Goal: Find specific page/section: Find specific page/section

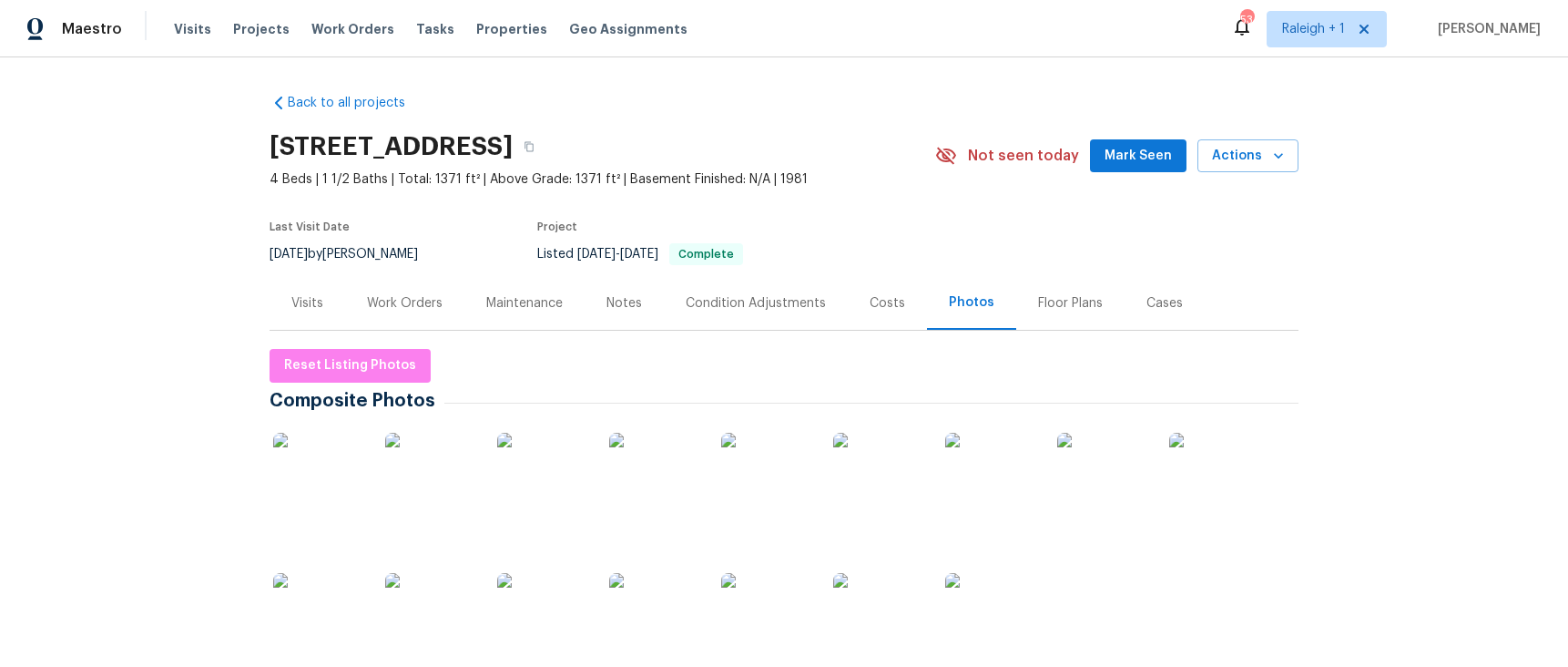
click at [316, 483] on img at bounding box center [319, 478] width 91 height 91
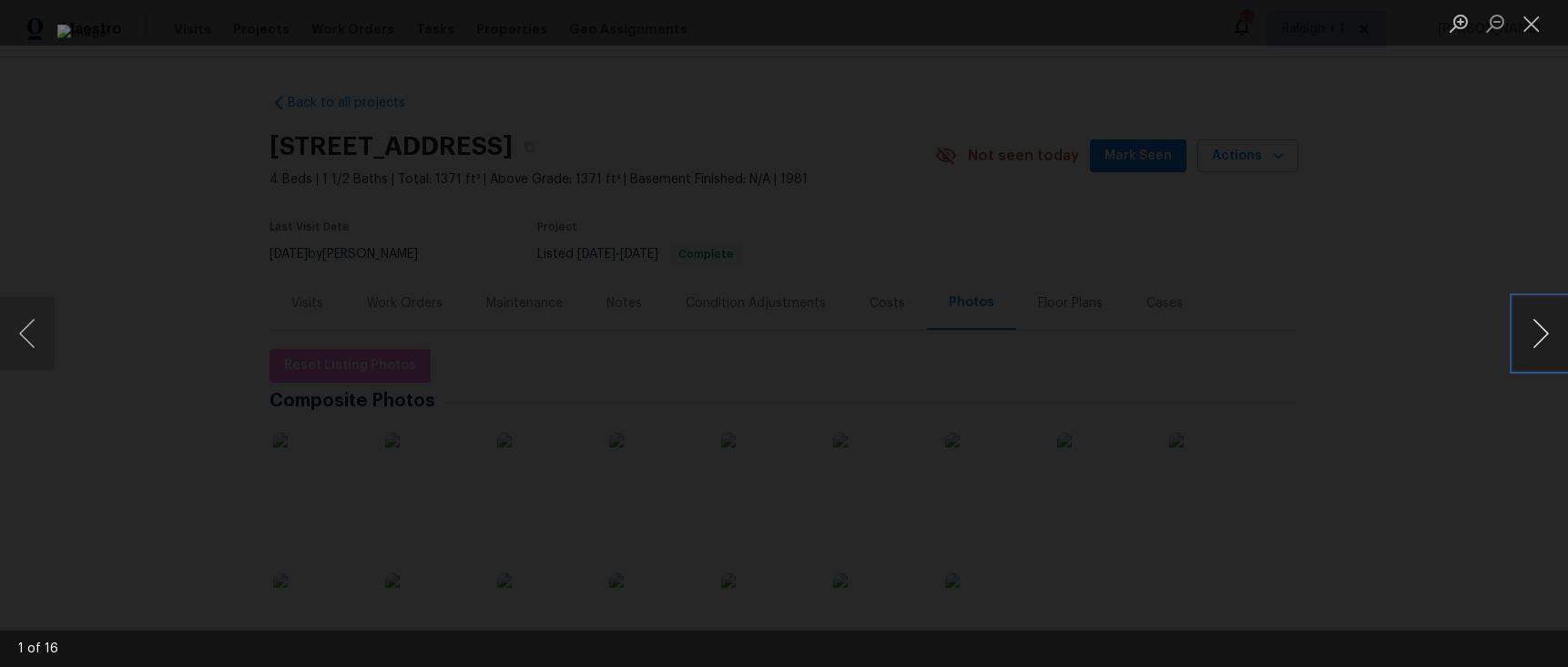
click at [1540, 334] on button "Next image" at bounding box center [1541, 333] width 55 height 73
click at [1542, 336] on button "Next image" at bounding box center [1541, 333] width 55 height 73
click at [34, 336] on button "Previous image" at bounding box center [28, 333] width 55 height 73
click at [1543, 336] on button "Next image" at bounding box center [1541, 333] width 55 height 73
click at [1539, 341] on button "Next image" at bounding box center [1541, 333] width 55 height 73
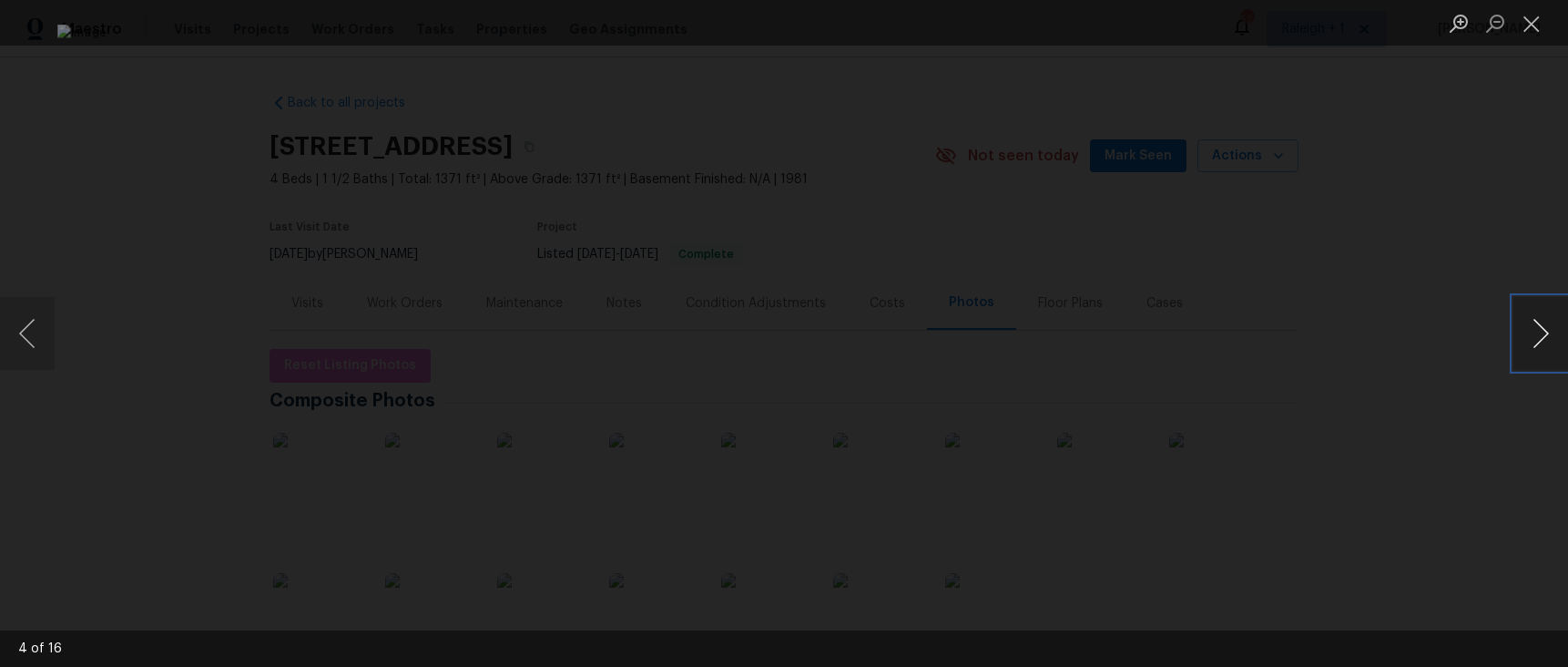
click at [1539, 341] on button "Next image" at bounding box center [1541, 333] width 55 height 73
click at [1535, 336] on button "Next image" at bounding box center [1541, 333] width 55 height 73
click at [1538, 337] on button "Next image" at bounding box center [1541, 333] width 55 height 73
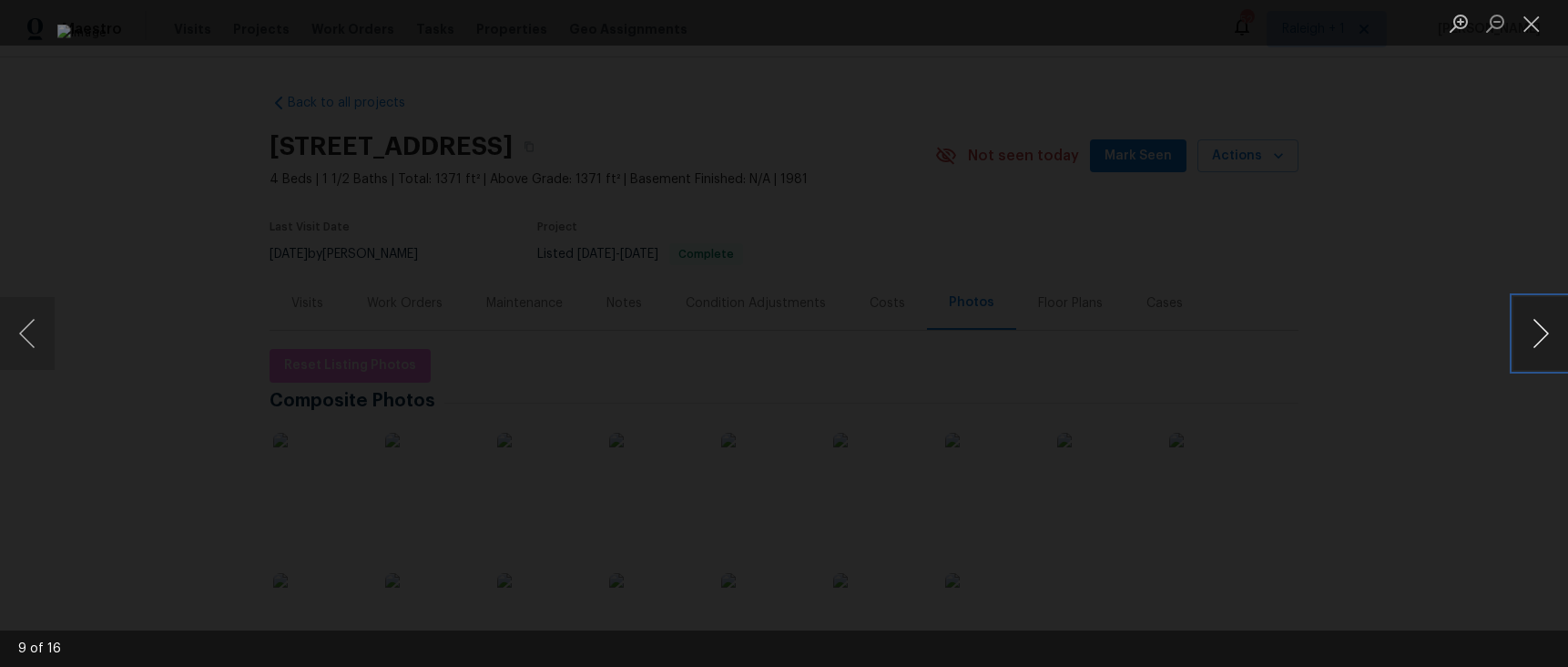
click at [1538, 337] on button "Next image" at bounding box center [1541, 333] width 55 height 73
click at [1547, 334] on button "Next image" at bounding box center [1541, 333] width 55 height 73
click at [1541, 336] on button "Next image" at bounding box center [1541, 333] width 55 height 73
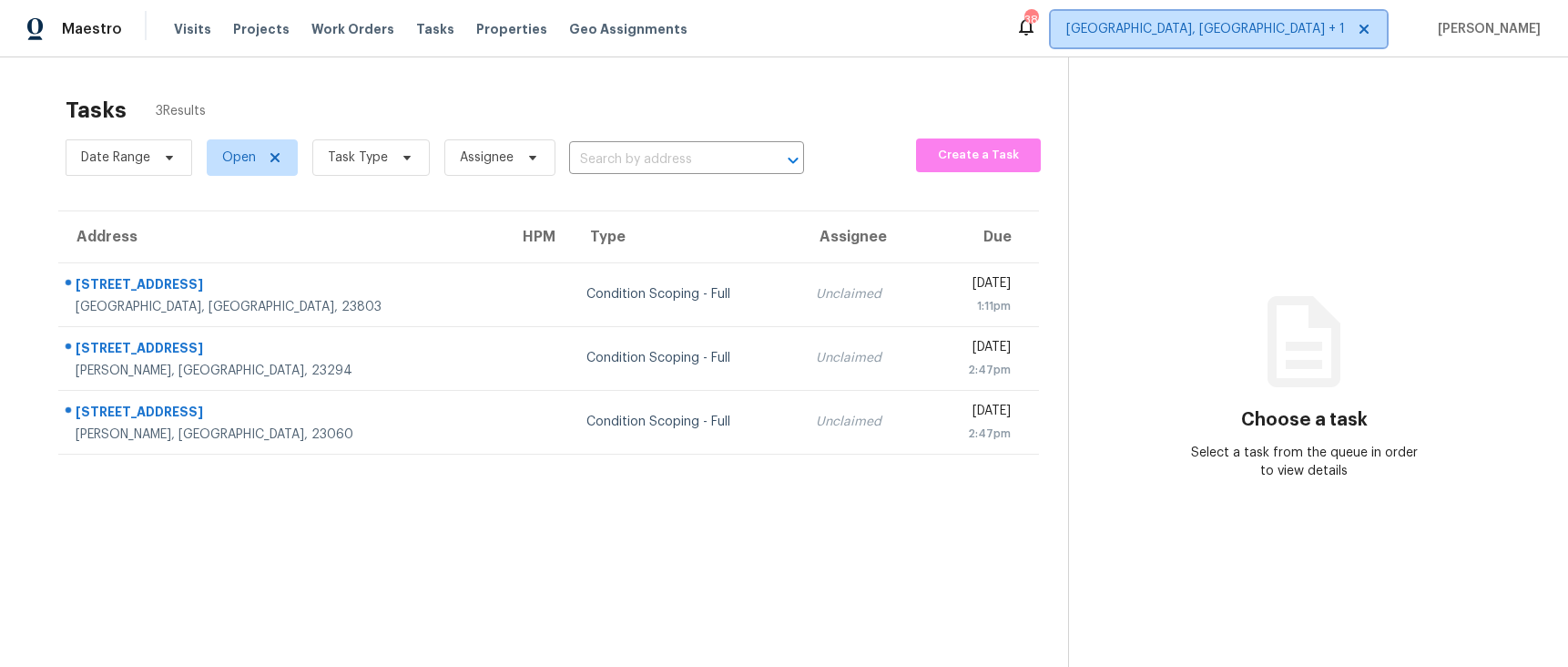
click at [1271, 15] on span "Richmond, VA + 1" at bounding box center [1219, 29] width 336 height 36
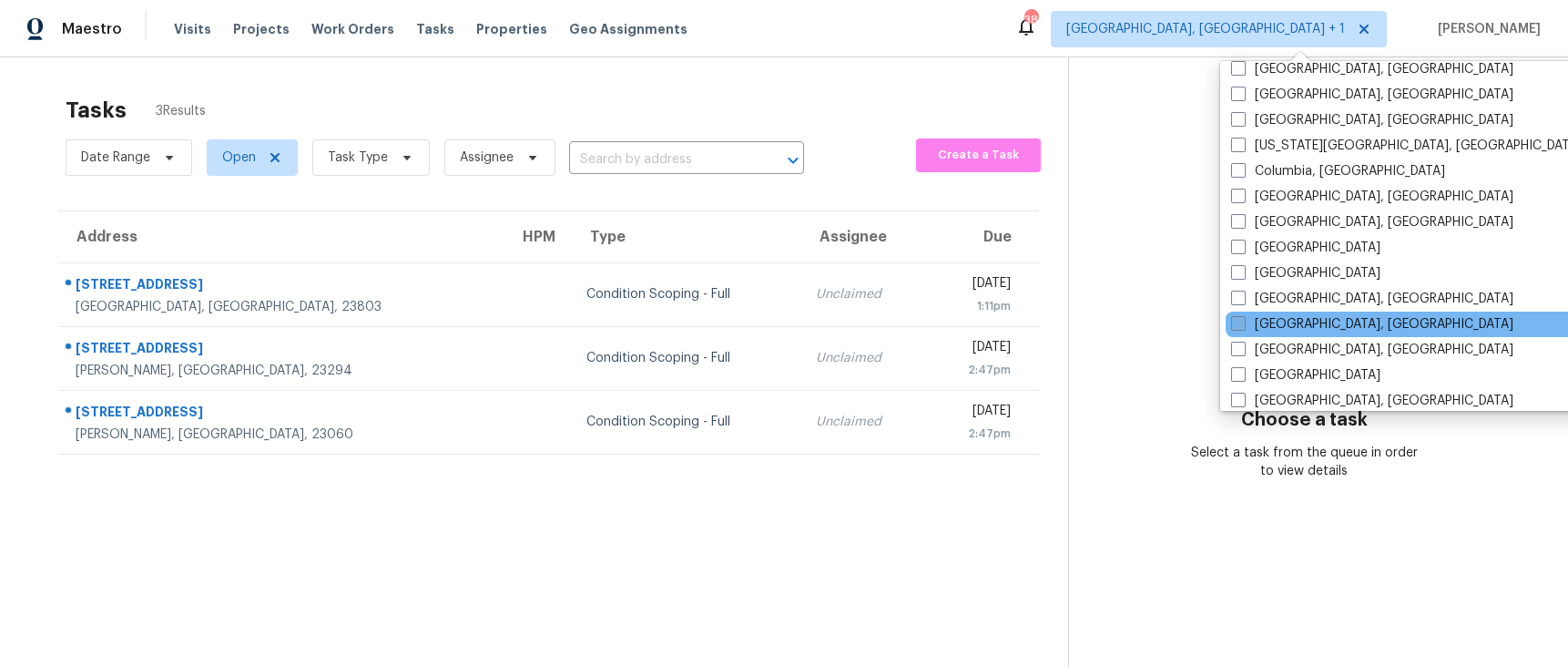
scroll to position [367, 0]
click at [1273, 324] on label "Greensboro, NC" at bounding box center [1373, 325] width 283 height 18
click at [1243, 324] on span at bounding box center [1238, 324] width 14 height 14
click at [1243, 324] on input "Greensboro, NC" at bounding box center [1237, 323] width 11 height 11
checkbox input "true"
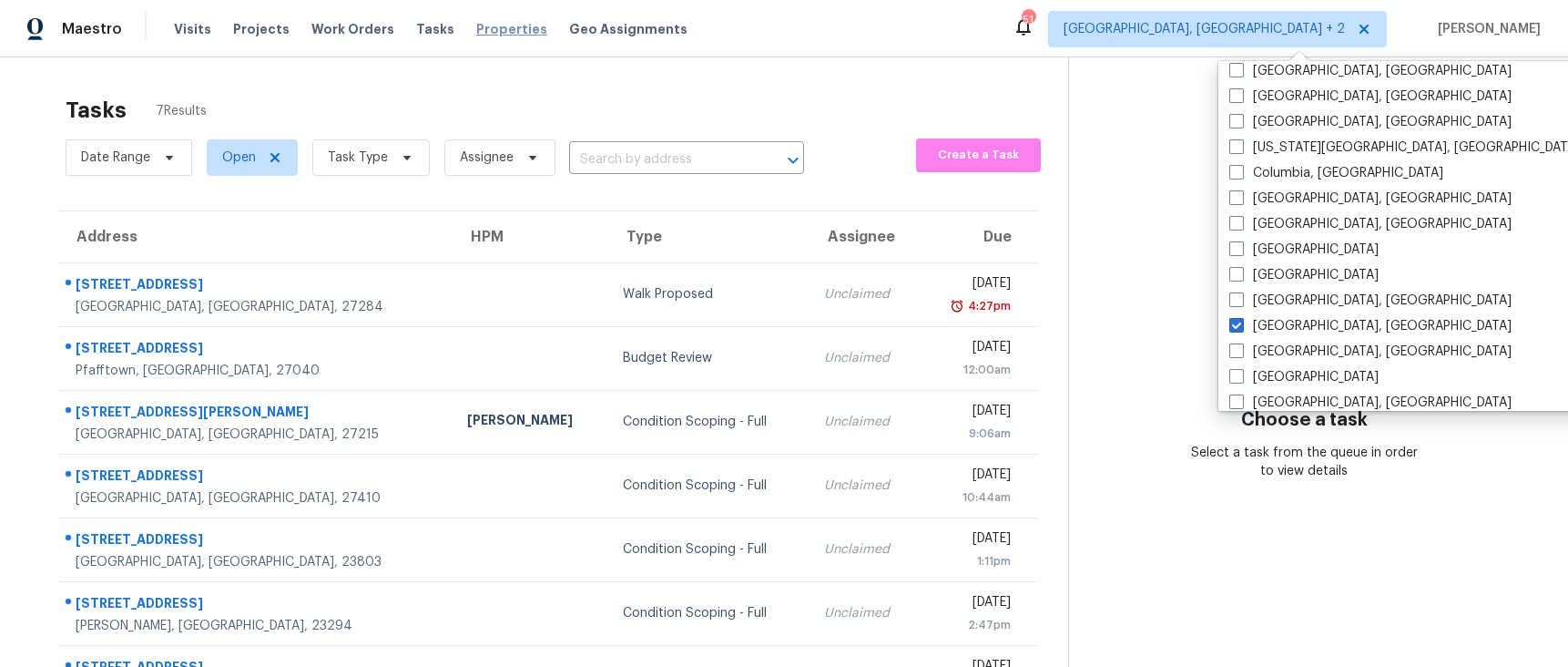
click at [476, 28] on span "Properties" at bounding box center [511, 28] width 71 height 18
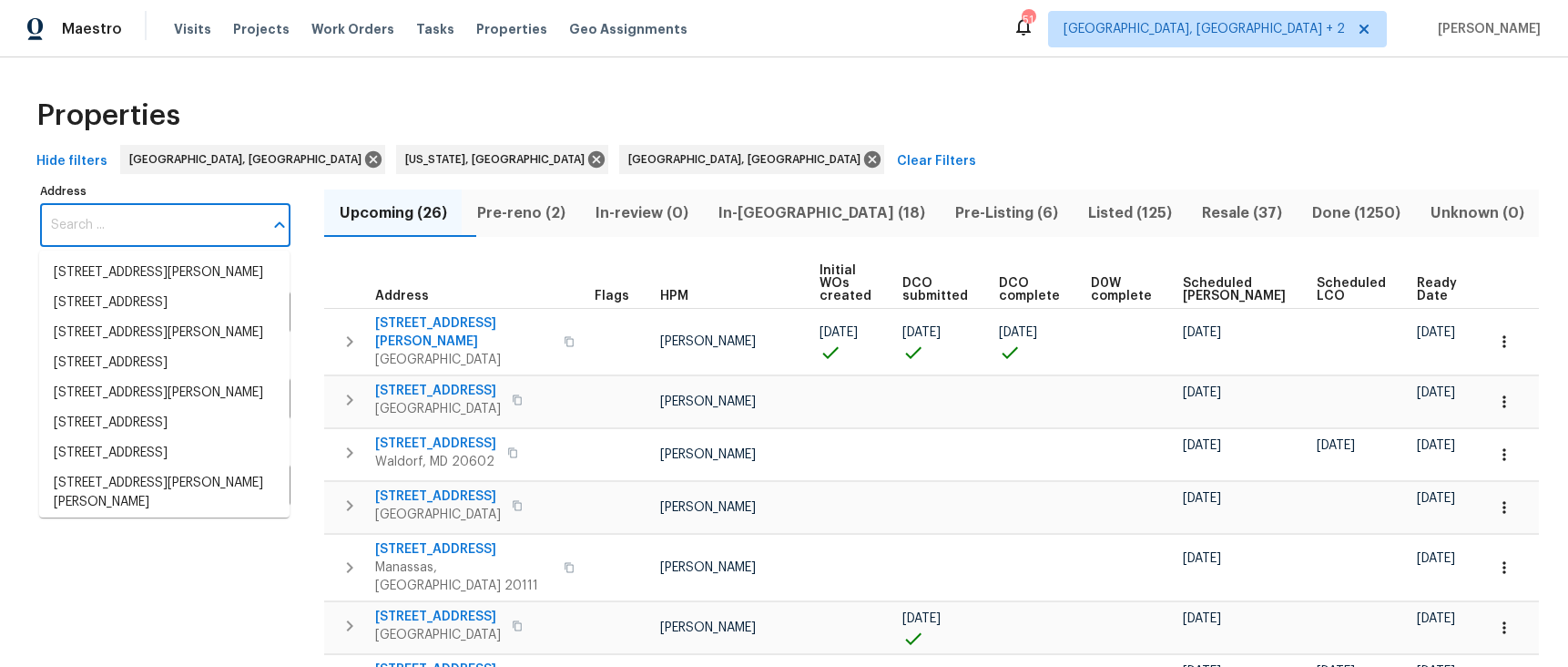
click at [157, 226] on input "Address" at bounding box center [151, 225] width 223 height 43
paste input "12 Silverbrook Ct"
type input "12 Silverbrook Ct"
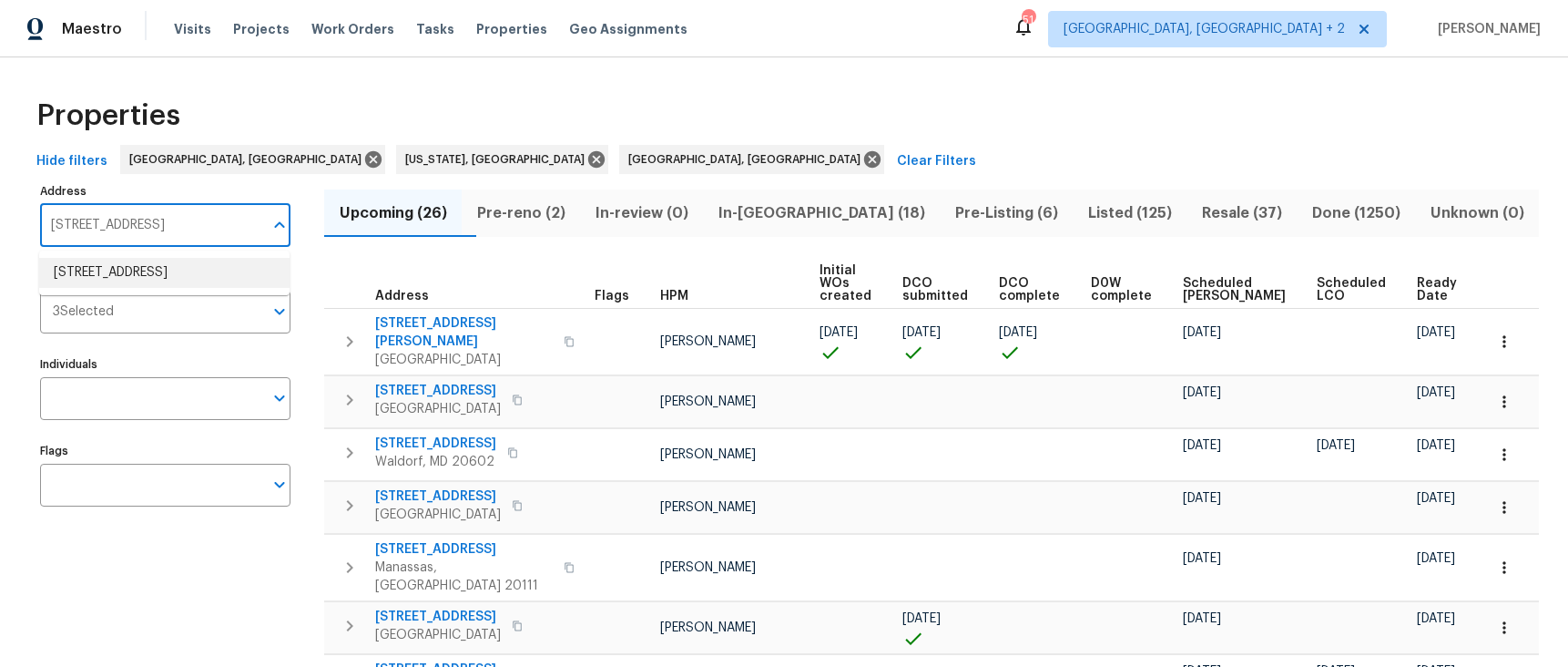
click at [82, 279] on li "12 Silverbrook Ct Mc Leansville NC 27301" at bounding box center [164, 273] width 250 height 30
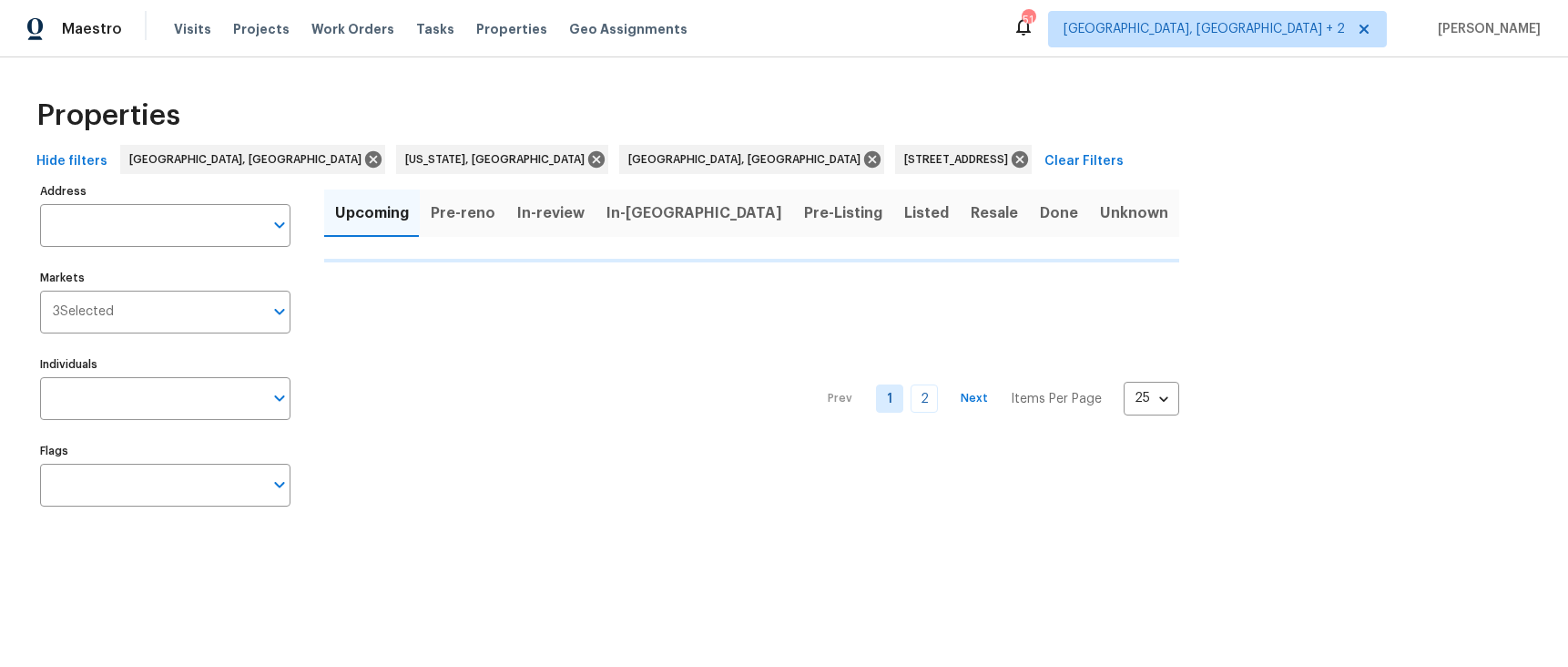
type input "12 Silverbrook Ct Mc Leansville NC 27301"
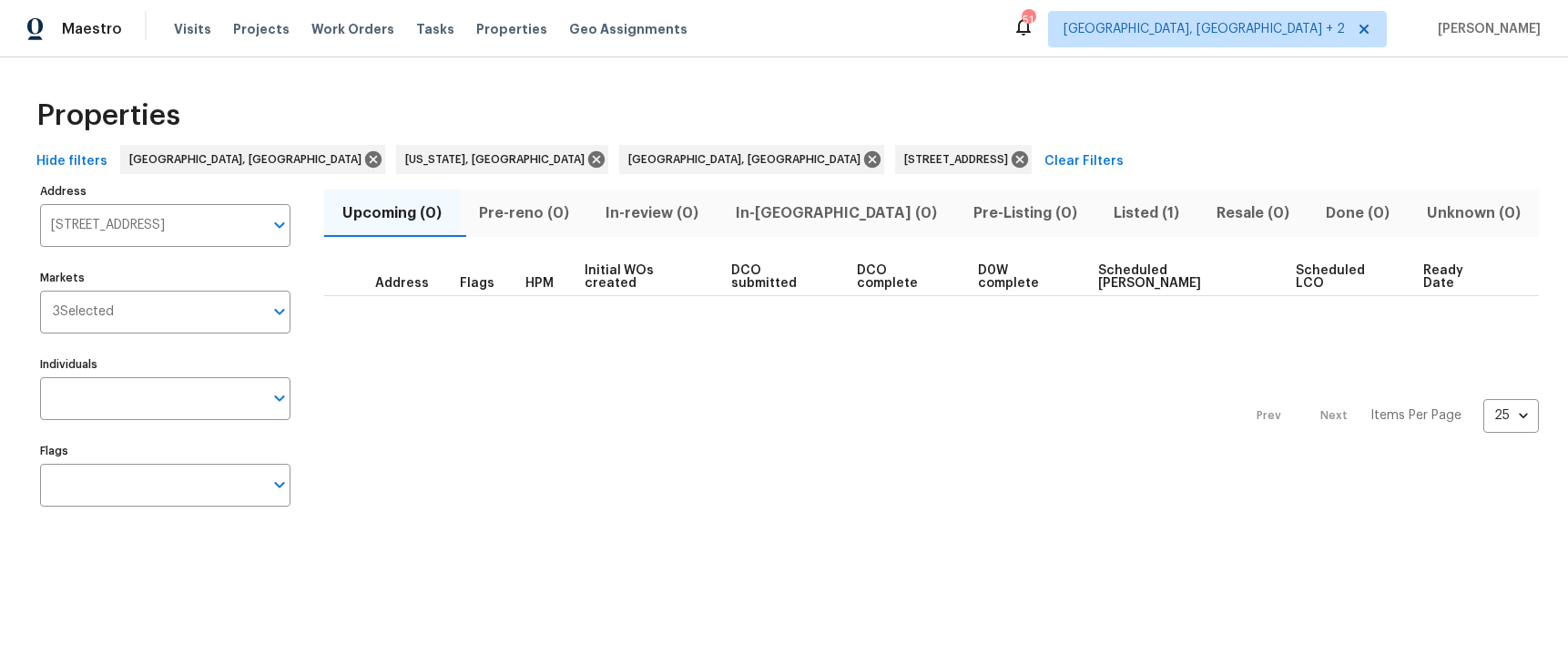
click at [1106, 213] on span "Listed (1)" at bounding box center [1146, 213] width 80 height 26
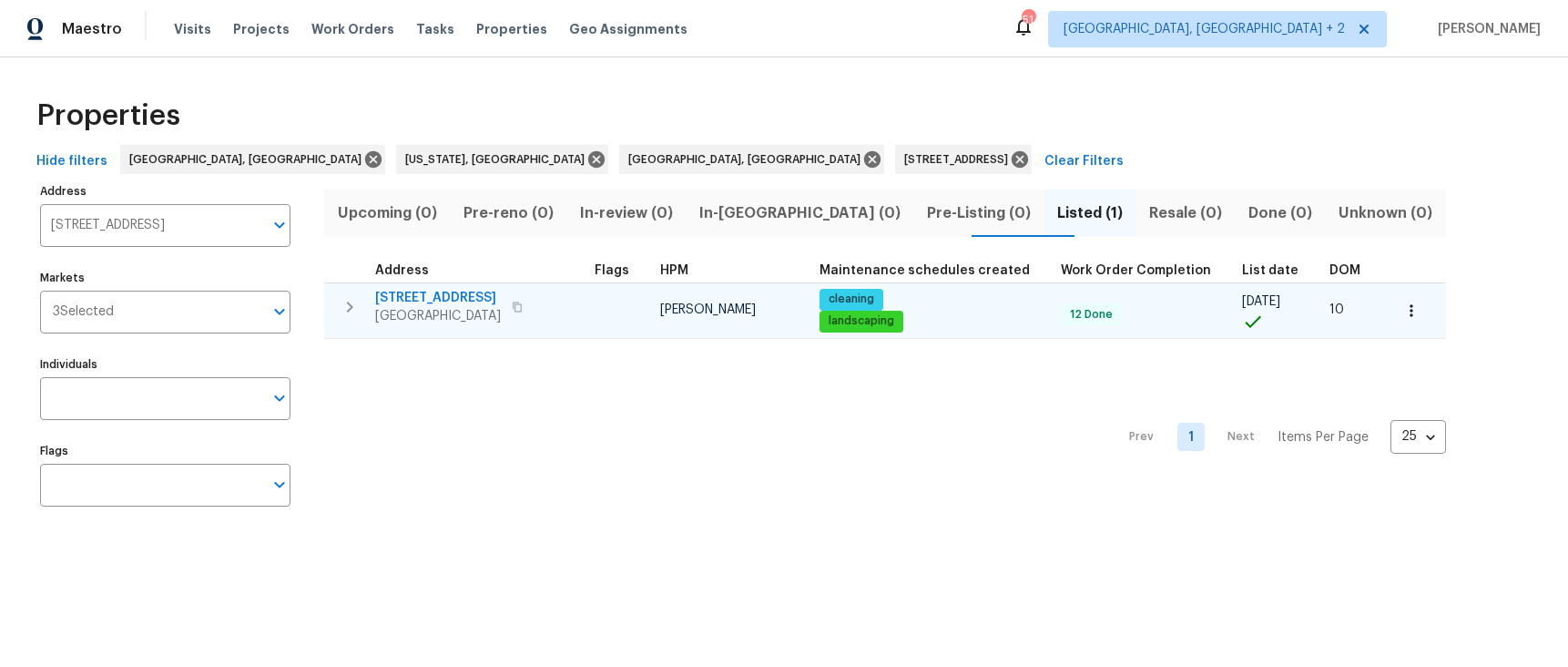
click at [414, 295] on span "12 Silverbrook Ct" at bounding box center [438, 297] width 125 height 18
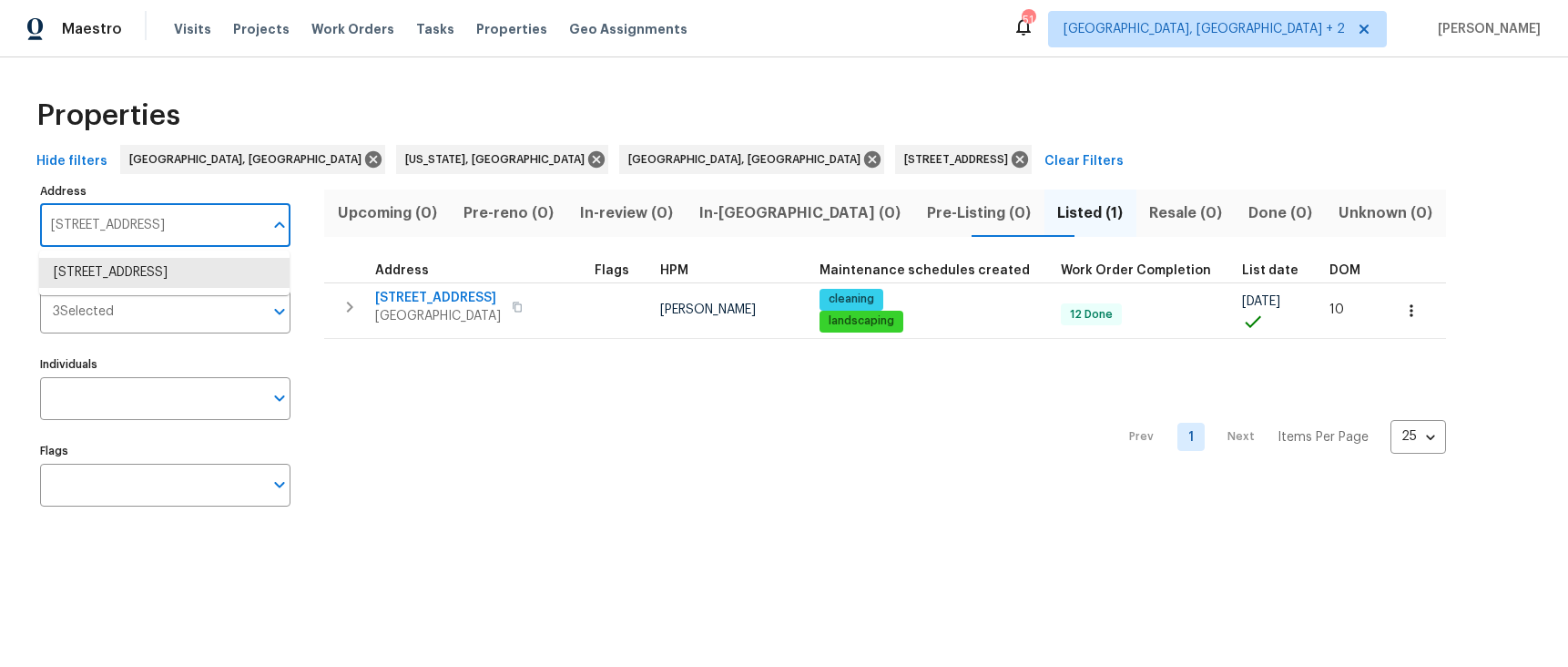
click at [175, 232] on input "12 Silverbrook Ct Mc Leansville NC 27301" at bounding box center [151, 225] width 223 height 43
click at [175, 232] on input "12 Silverbrook Ct Mc Leansville NC 27301" at bounding box center [151, 225] width 223 height 43
click at [175, 231] on input "12 Silverbrook Ct Mc Leansville NC 27301" at bounding box center [151, 225] width 223 height 43
paste input "2220 Valley Edge Dr, Unit 103"
type input "2220 Valley Edge Dr, Unit 103"
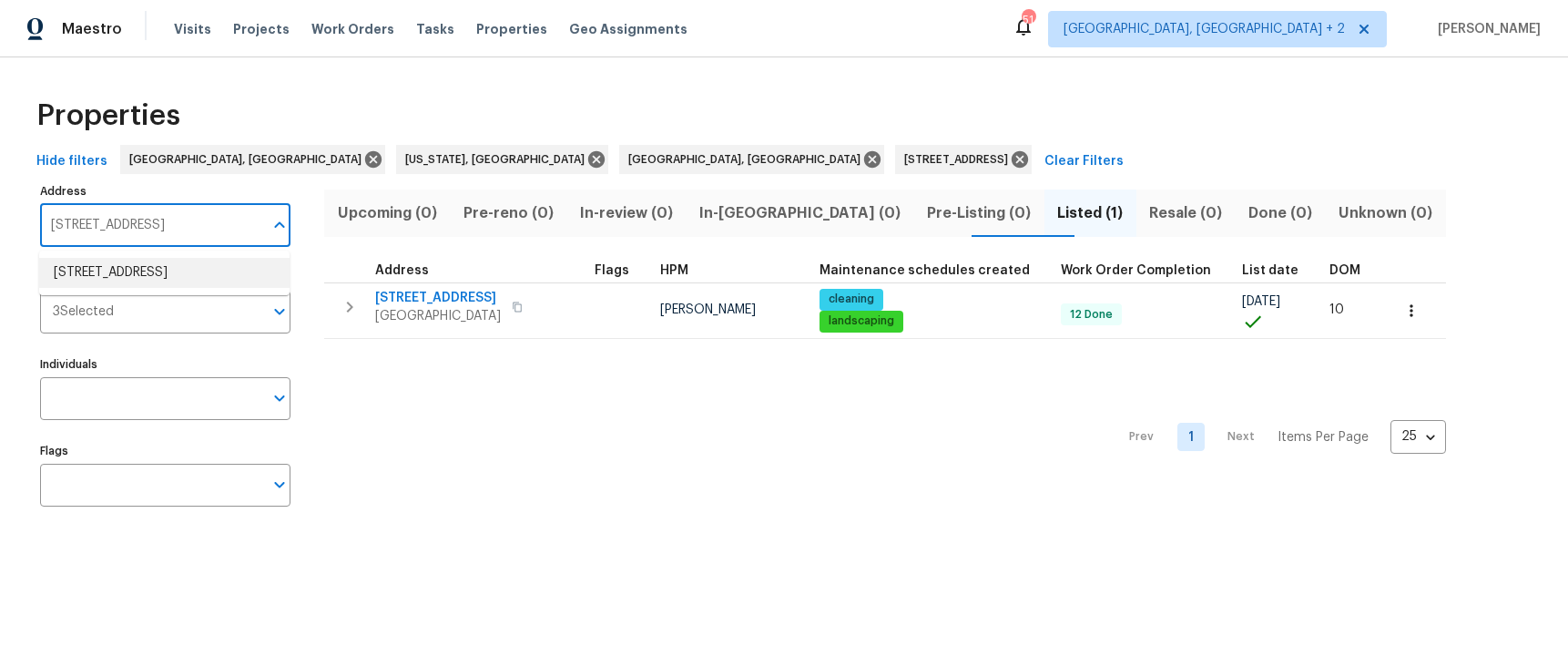
click at [122, 269] on li "2220 Valley Edge Dr Unit 103 Raleigh NC 27614" at bounding box center [164, 273] width 250 height 30
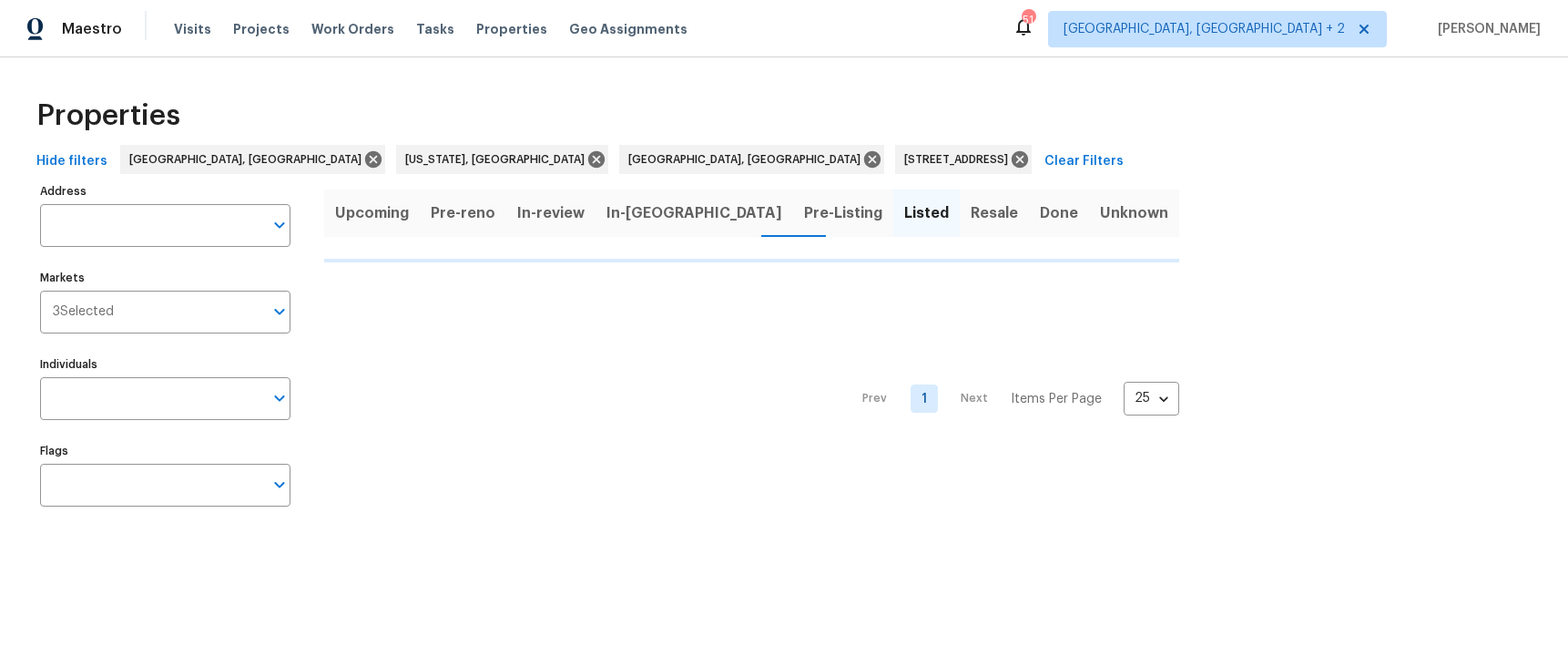
type input "2220 Valley Edge Dr Unit 103 Raleigh NC 27614"
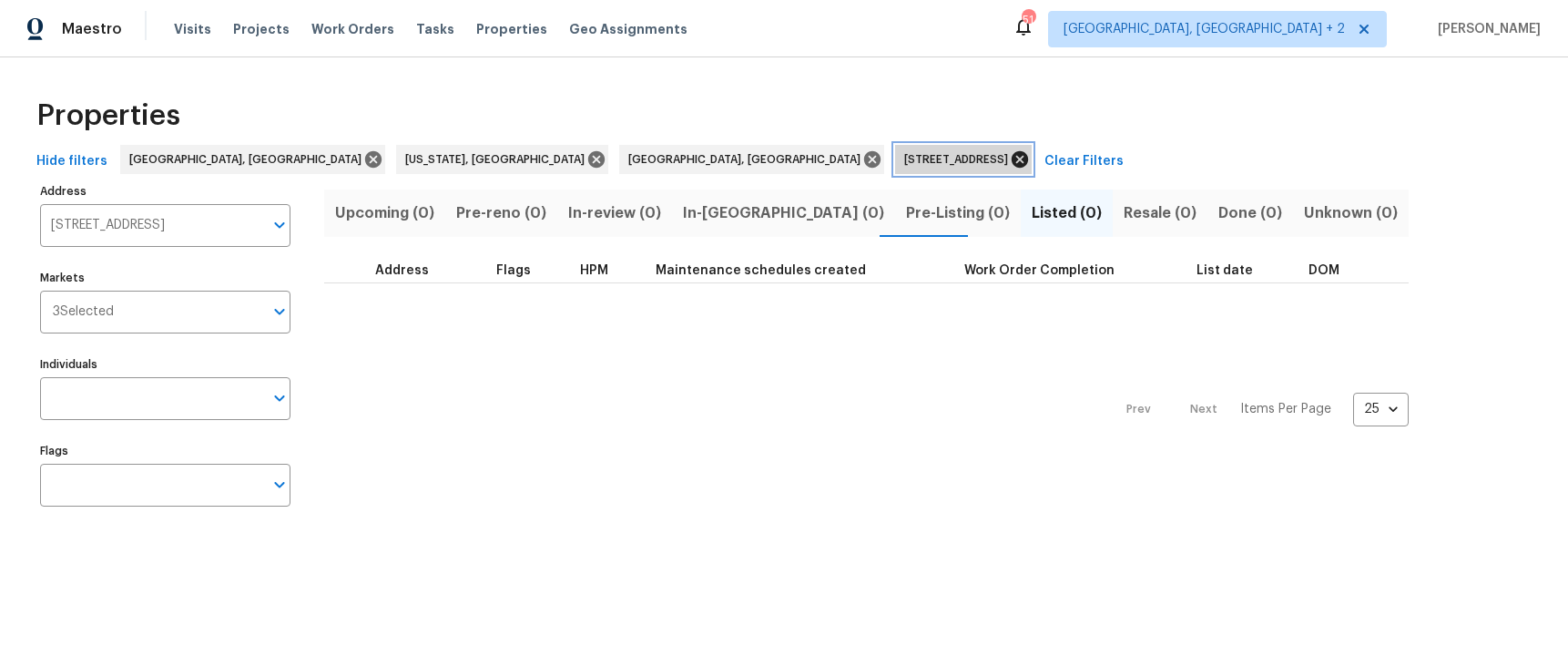
click at [1012, 157] on icon at bounding box center [1020, 158] width 16 height 16
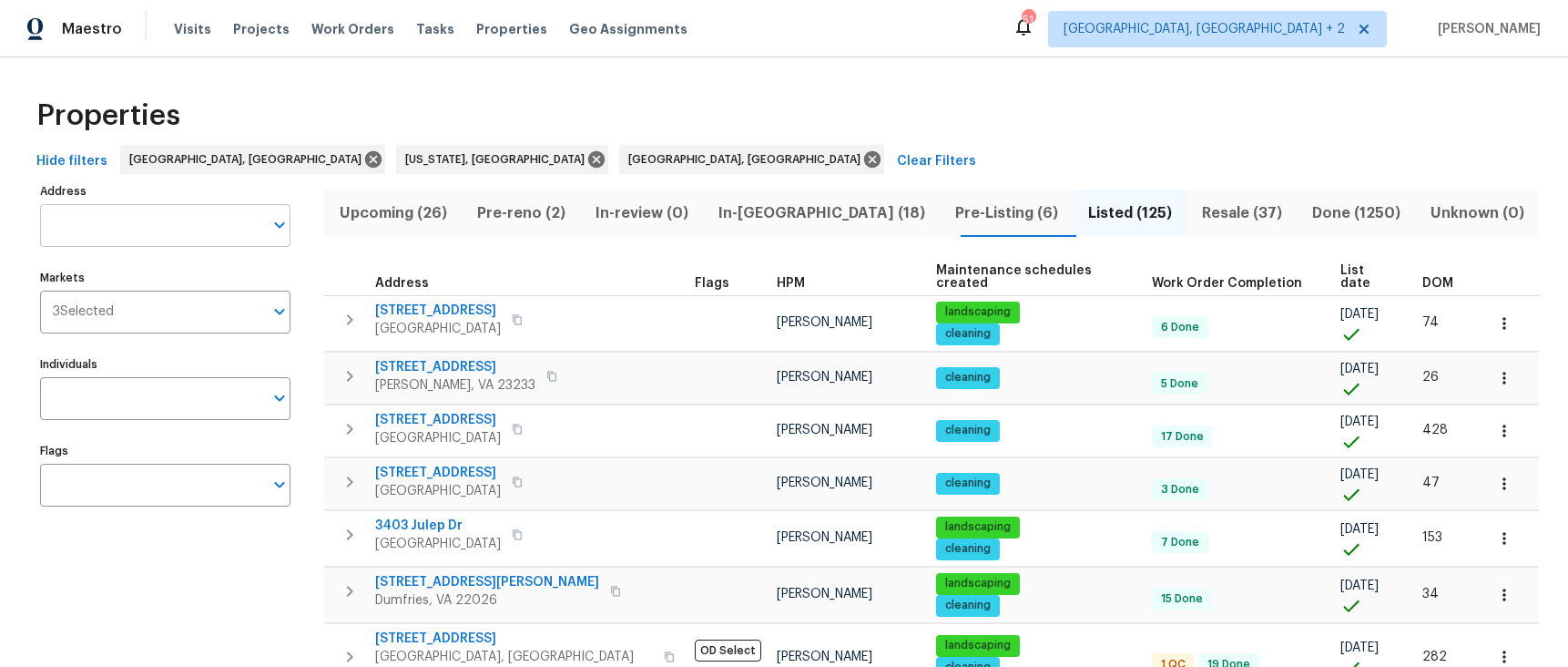
click at [127, 234] on input "Address" at bounding box center [151, 225] width 223 height 43
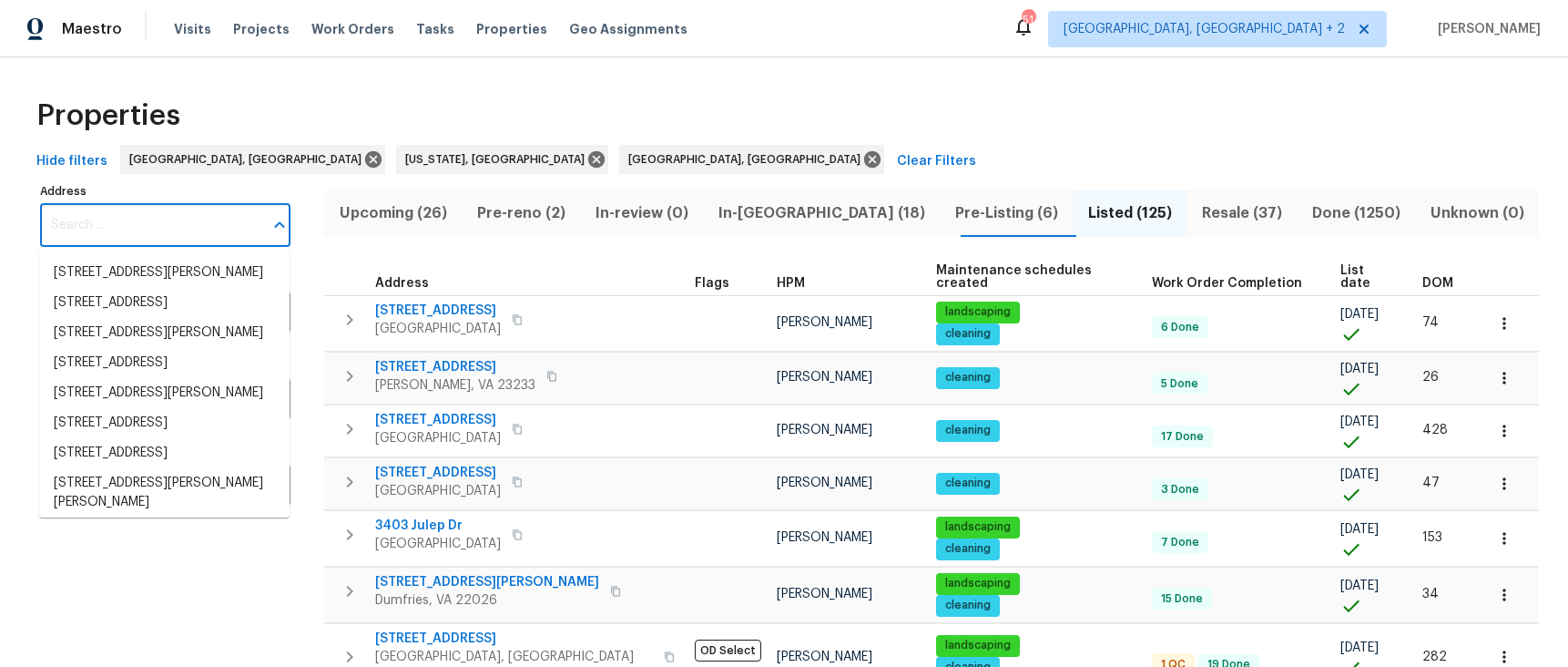
paste input "2220 Valley Edge Dr, Unit 103"
type input "2220 Valley Edge Dr, Unit 103"
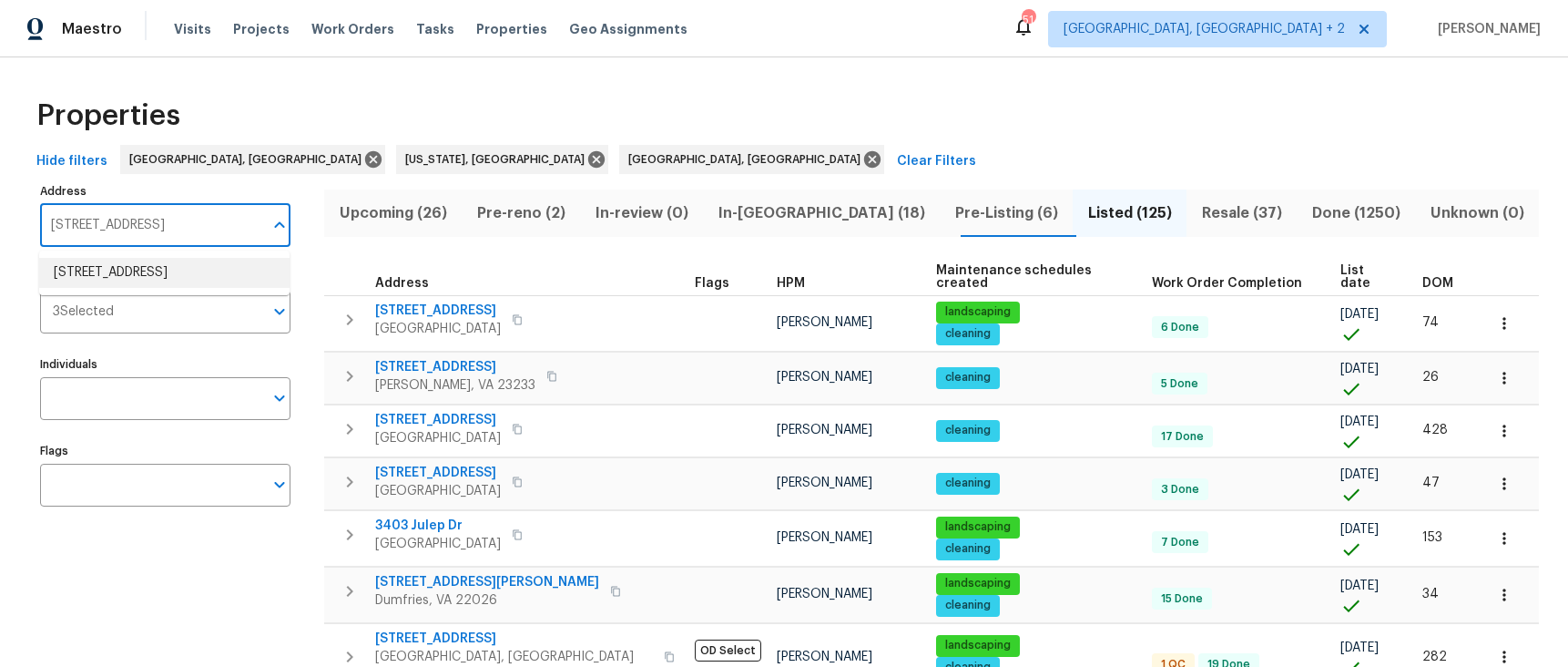
click at [102, 262] on li "2220 Valley Edge Dr Unit 103 Raleigh NC 27614" at bounding box center [164, 273] width 250 height 30
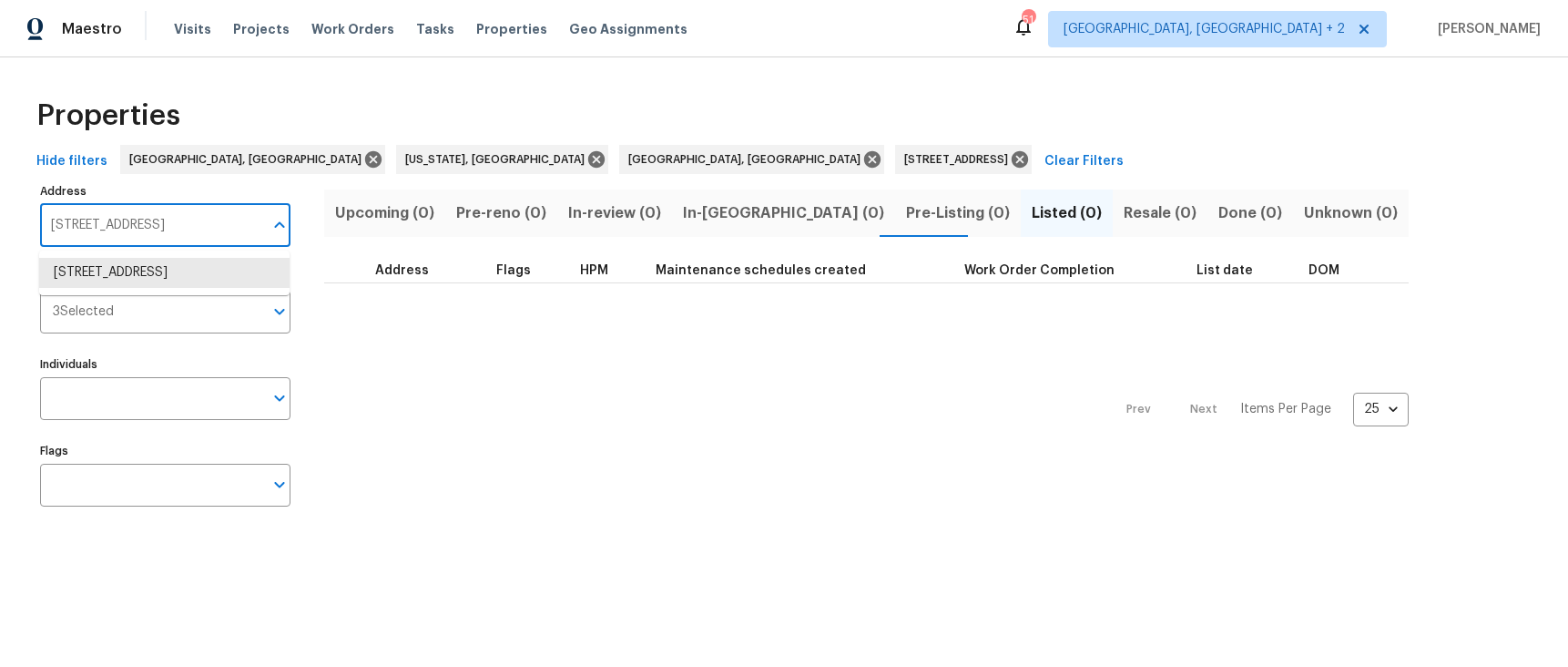
click at [165, 232] on input "2220 Valley Edge Dr Unit 103 Raleigh NC 27614" at bounding box center [151, 225] width 223 height 43
click at [131, 275] on li "2220 Valley Edge Dr Unit 103 Raleigh NC 27614" at bounding box center [164, 273] width 250 height 30
click at [157, 308] on input "Markets" at bounding box center [188, 311] width 149 height 43
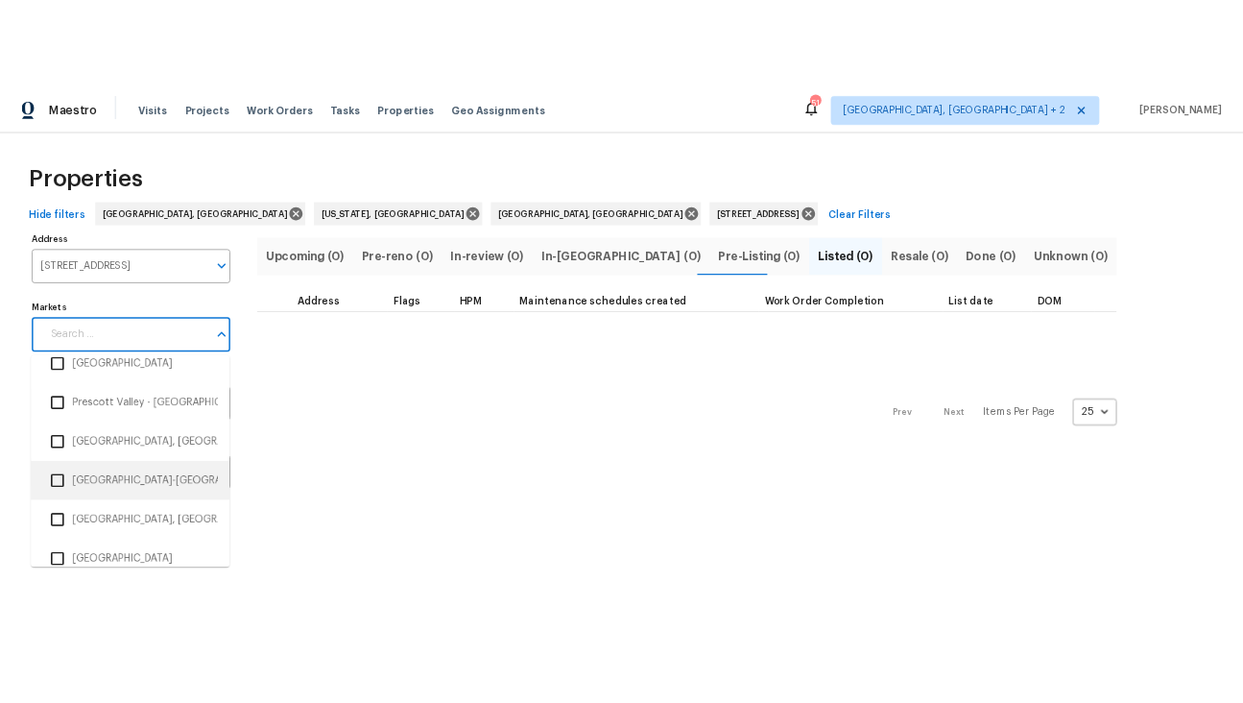
scroll to position [3186, 0]
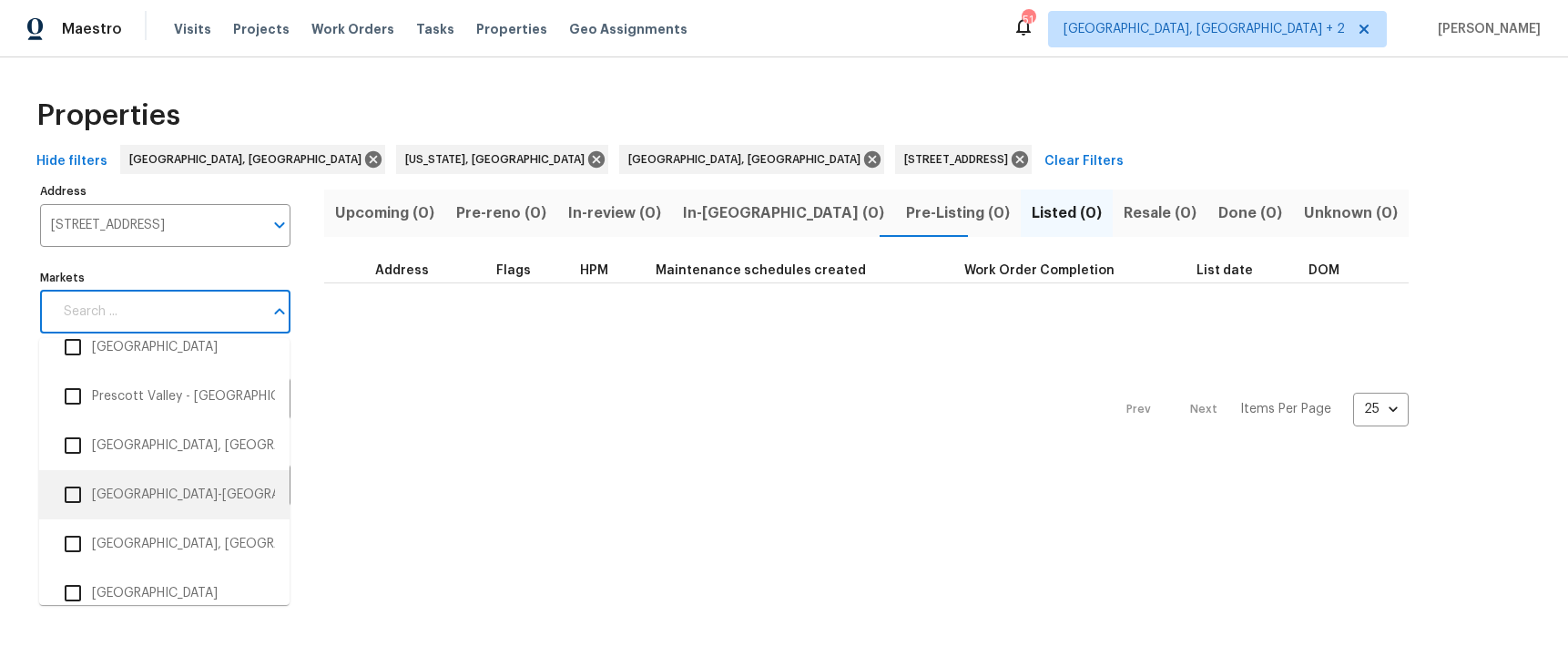
click at [130, 480] on li "Raleigh-Durham" at bounding box center [164, 494] width 221 height 38
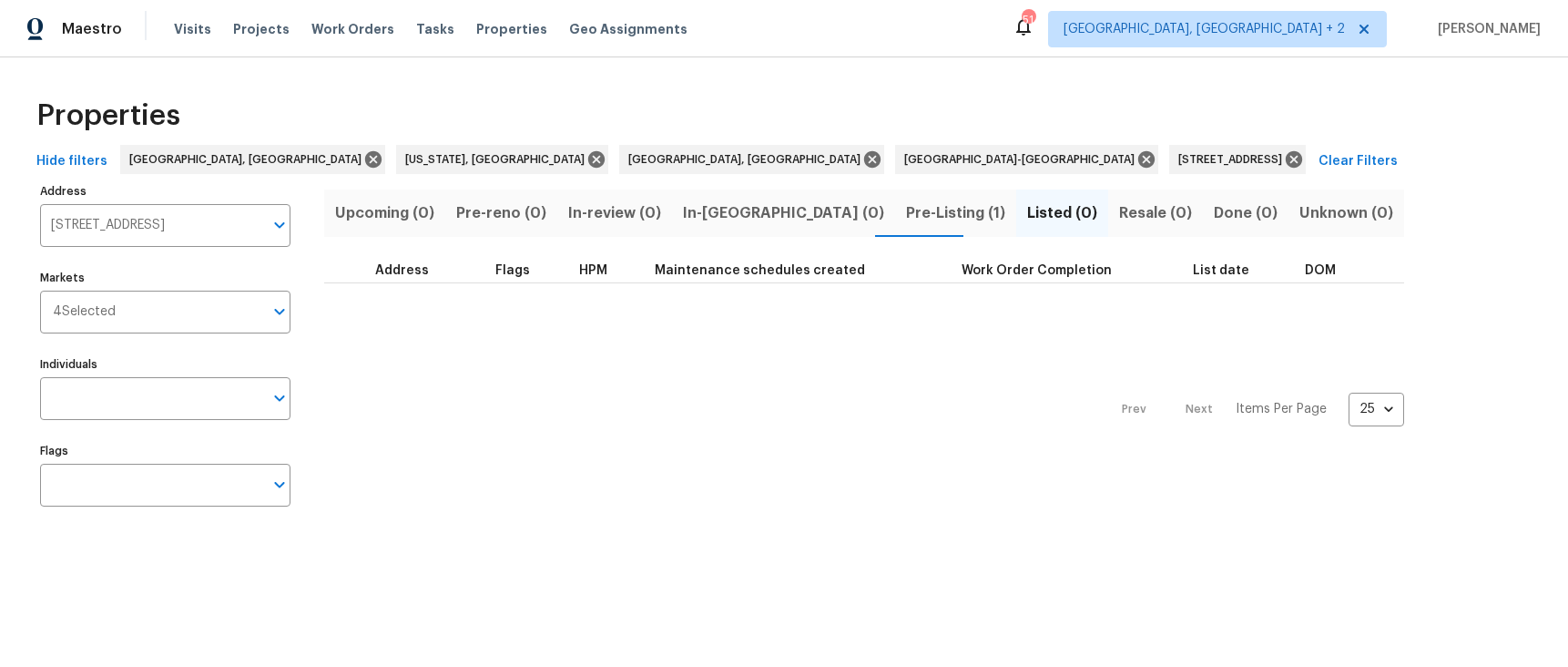
click at [906, 212] on span "Pre-Listing (1)" at bounding box center [955, 213] width 100 height 26
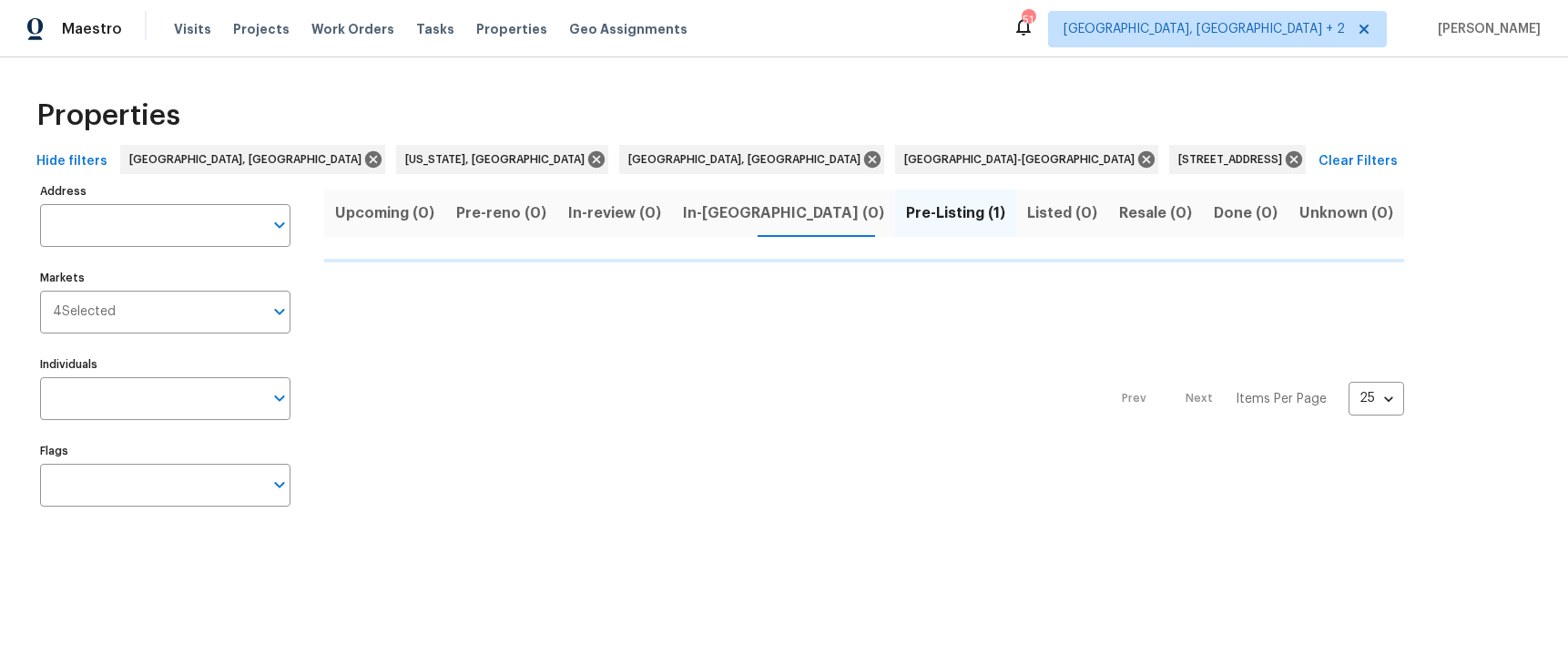
type input "2220 Valley Edge Dr Unit 103 Raleigh NC 27614"
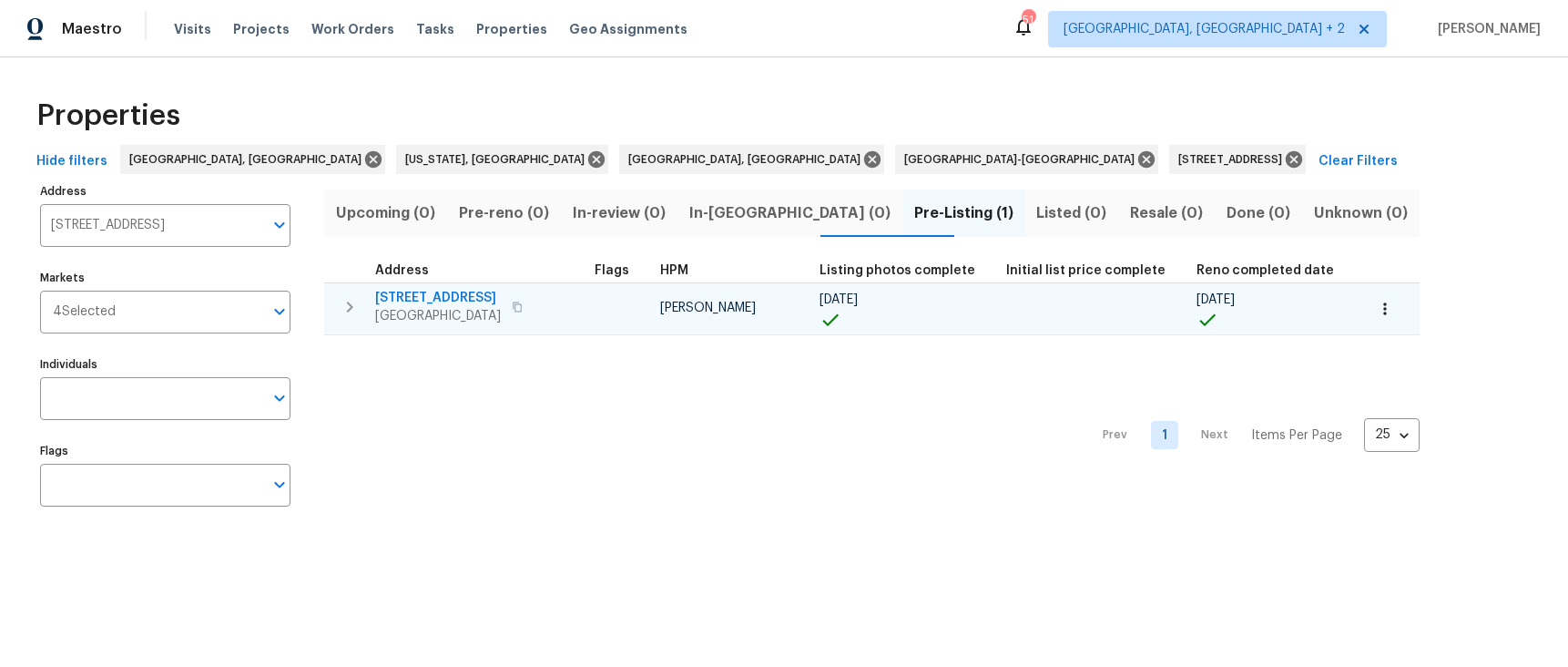
click at [395, 295] on span "2220 Valley Edge Dr Unit 103" at bounding box center [438, 297] width 125 height 18
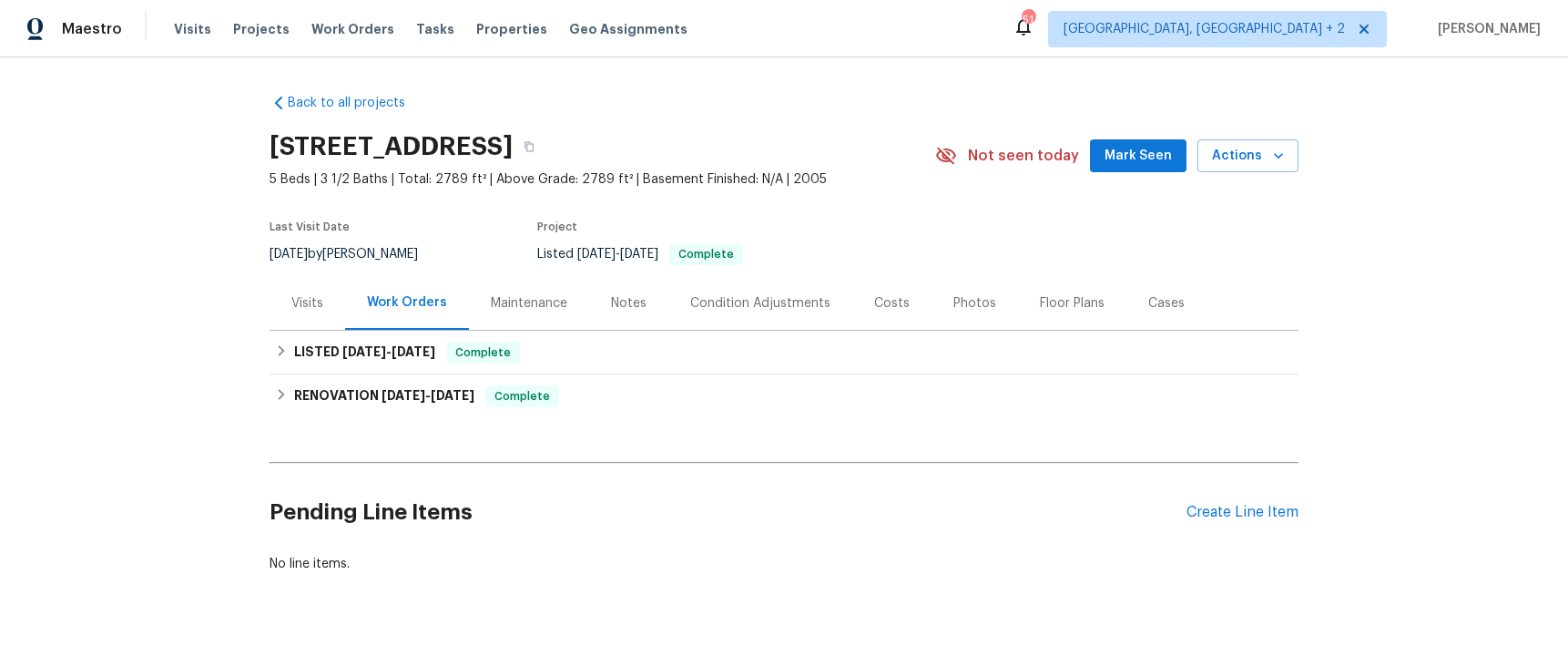
click at [982, 302] on div "Photos" at bounding box center [974, 303] width 43 height 18
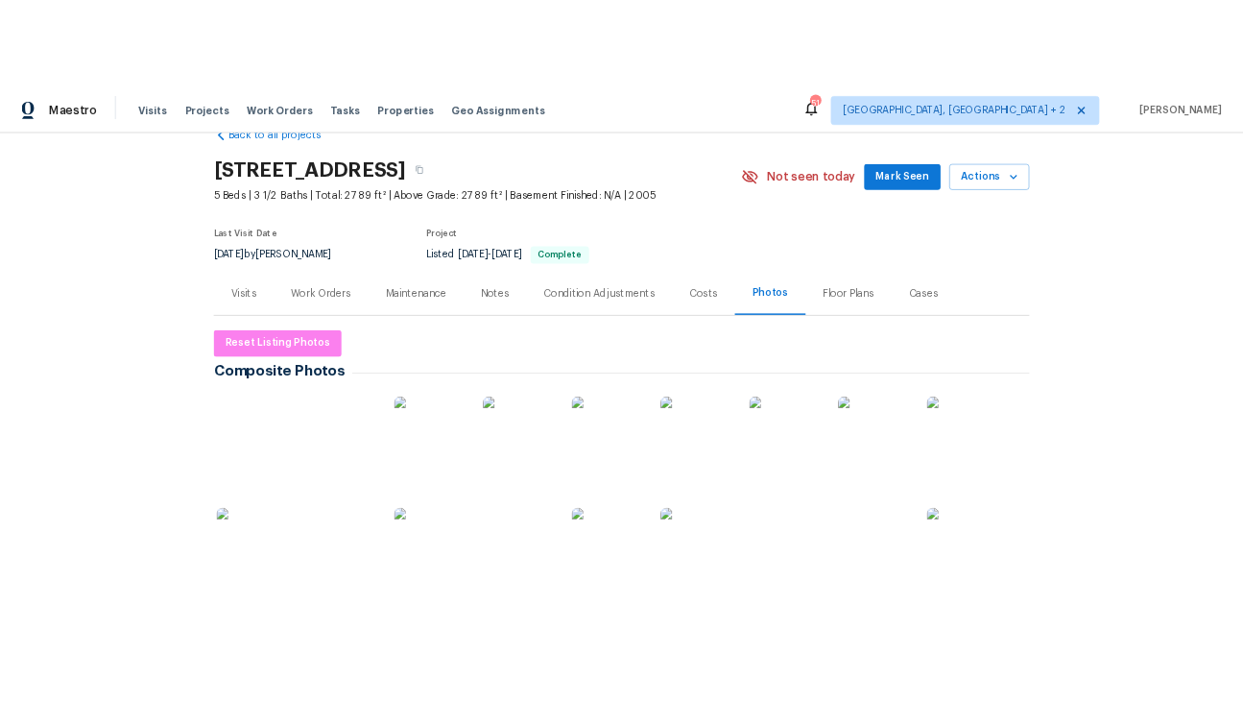
scroll to position [49, 0]
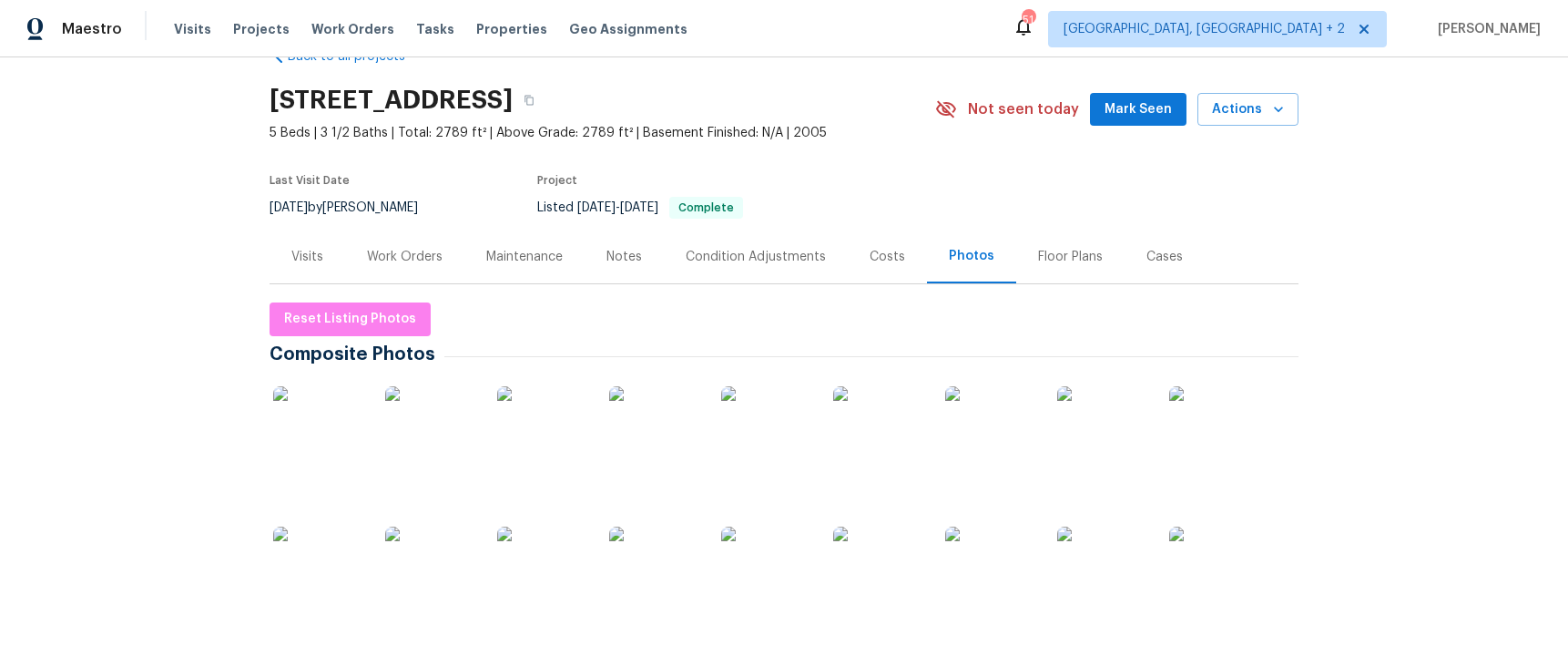
click at [308, 436] on img at bounding box center [319, 432] width 91 height 91
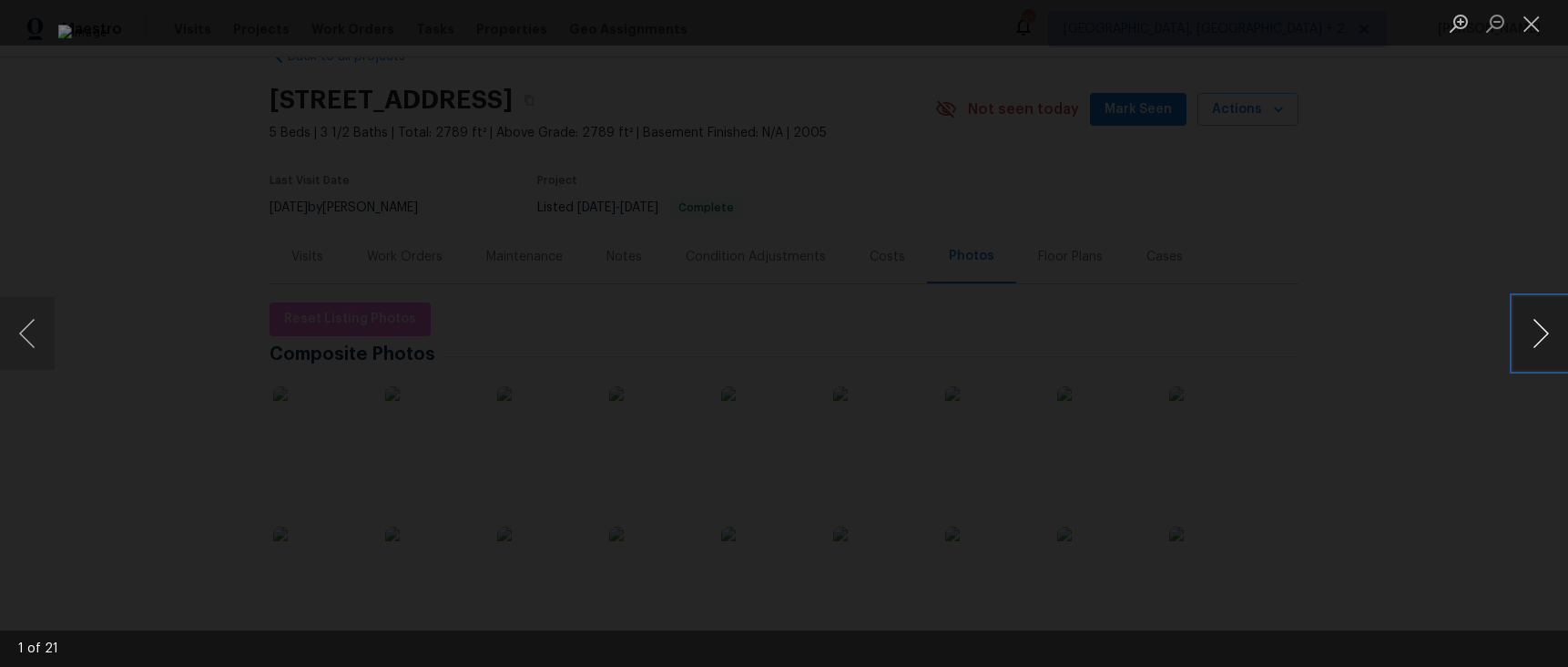
click at [1540, 335] on button "Next image" at bounding box center [1541, 333] width 55 height 73
click at [1539, 335] on button "Next image" at bounding box center [1541, 333] width 55 height 73
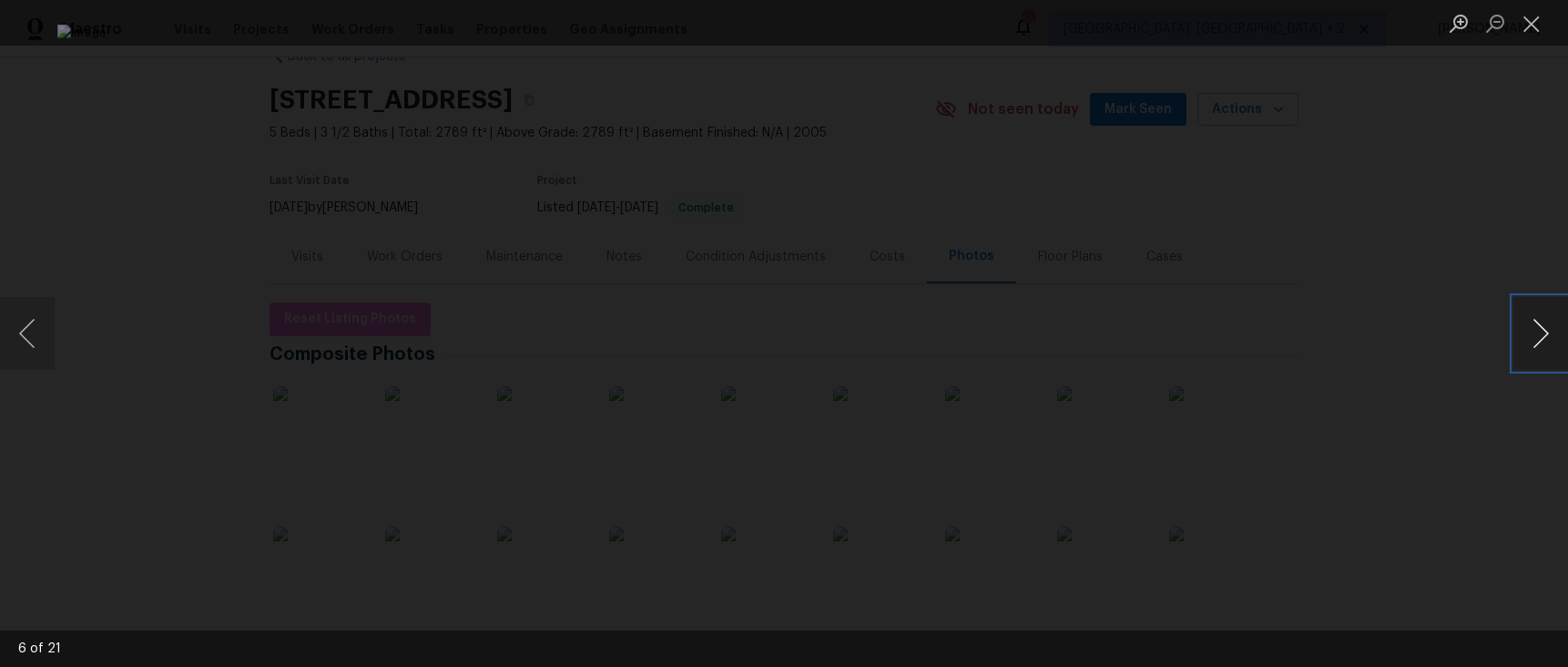
click at [1539, 335] on button "Next image" at bounding box center [1541, 333] width 55 height 73
click at [24, 341] on button "Previous image" at bounding box center [28, 333] width 55 height 73
click at [23, 341] on button "Previous image" at bounding box center [28, 333] width 55 height 73
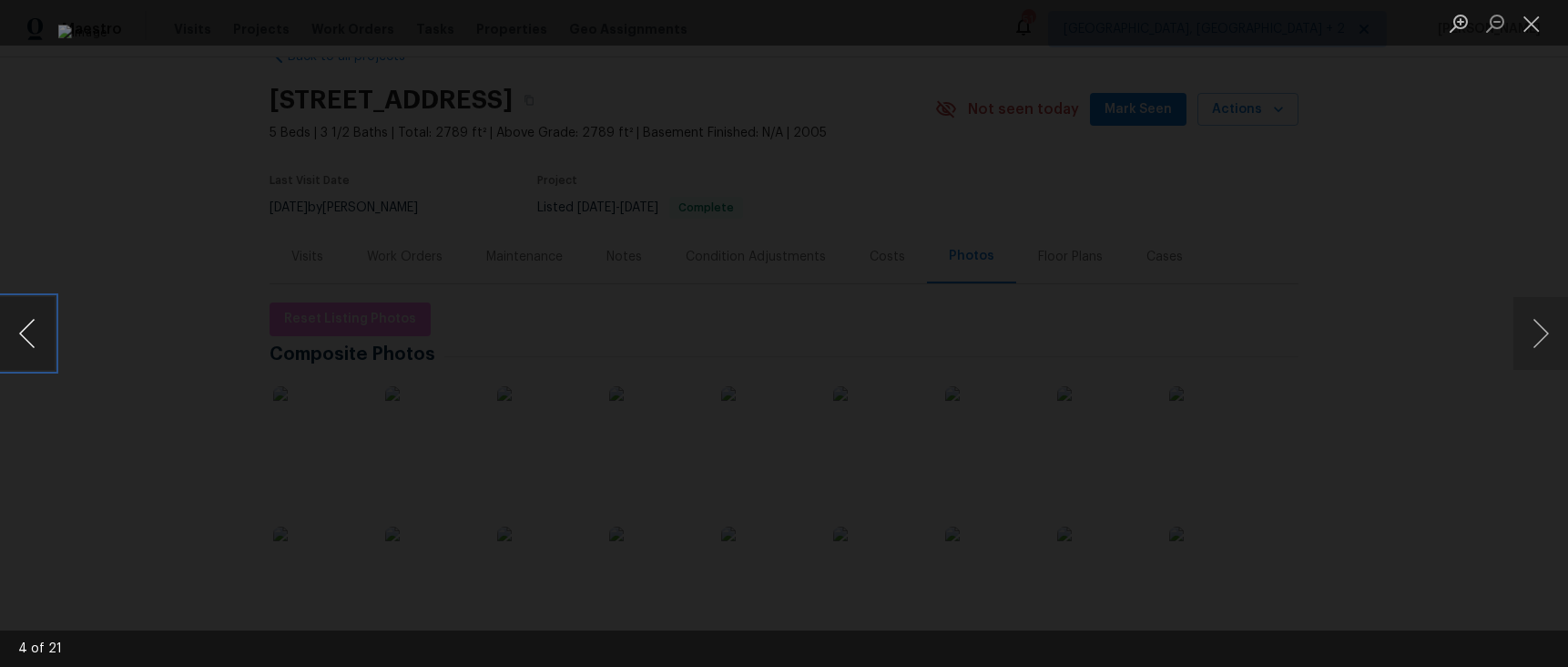
click at [23, 341] on button "Previous image" at bounding box center [28, 333] width 55 height 73
click at [1539, 337] on button "Next image" at bounding box center [1541, 333] width 55 height 73
click at [1540, 336] on button "Next image" at bounding box center [1541, 333] width 55 height 73
click at [1540, 341] on button "Next image" at bounding box center [1541, 333] width 55 height 73
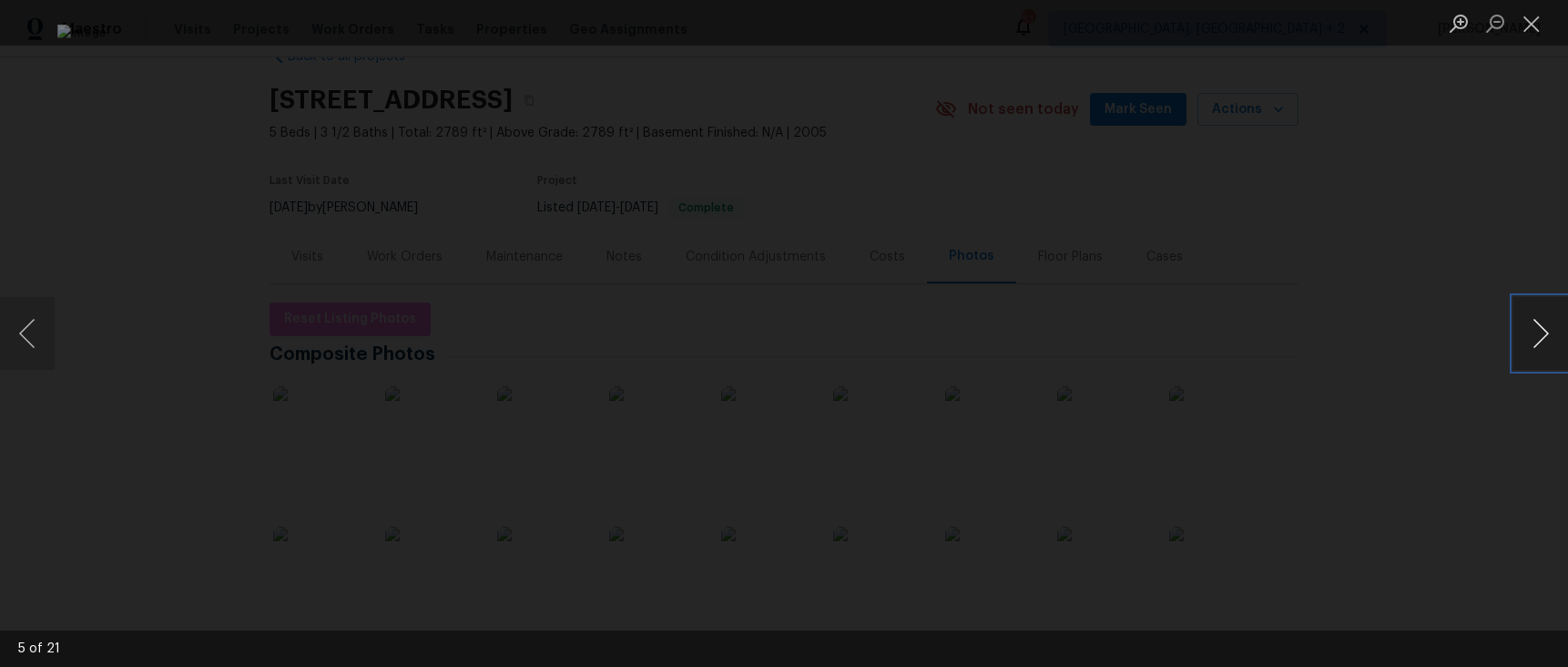
click at [1540, 341] on button "Next image" at bounding box center [1541, 333] width 55 height 73
click at [1536, 341] on button "Next image" at bounding box center [1541, 333] width 55 height 73
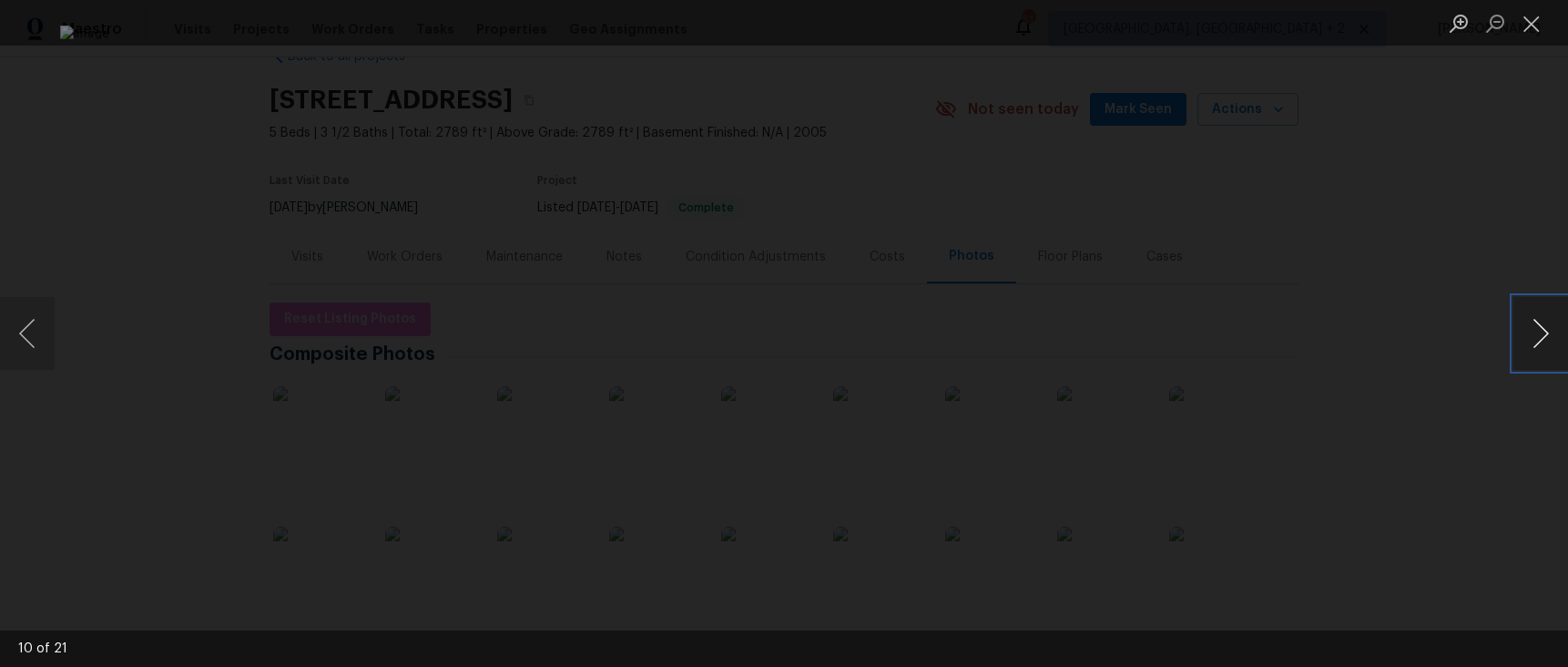
click at [1536, 341] on button "Next image" at bounding box center [1541, 333] width 55 height 73
click at [1535, 343] on button "Next image" at bounding box center [1541, 333] width 55 height 73
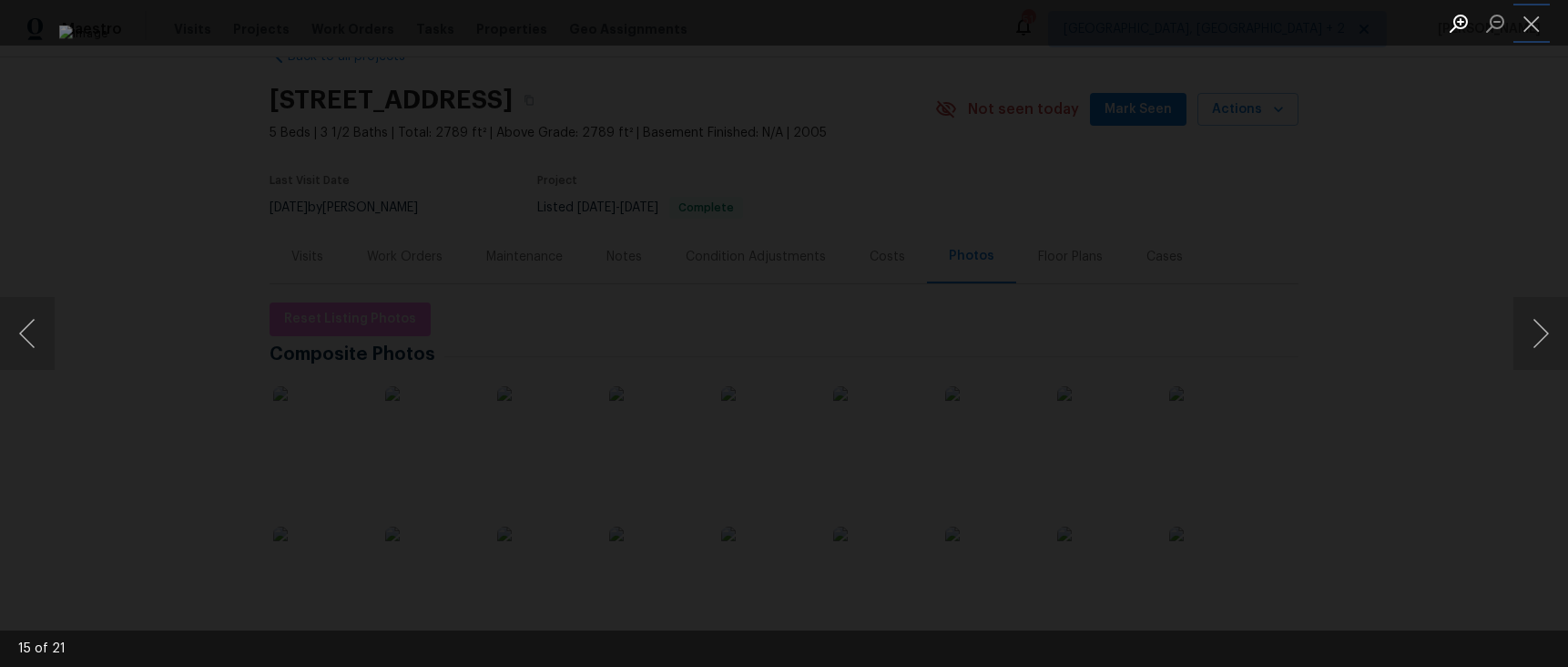
drag, startPoint x: 1530, startPoint y: 28, endPoint x: 1473, endPoint y: 22, distance: 57.3
click at [1534, 26] on button "Close lightbox" at bounding box center [1532, 24] width 36 height 32
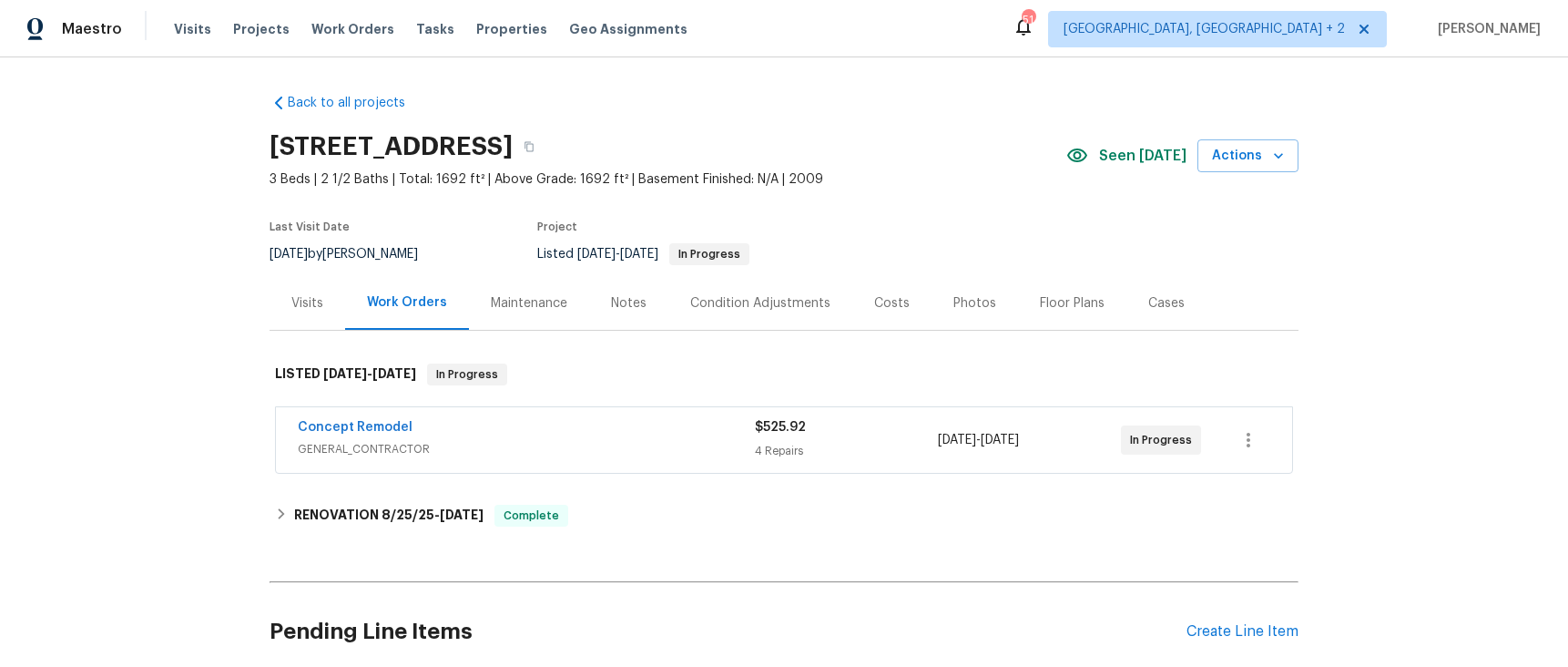
click at [953, 299] on div "Photos" at bounding box center [974, 303] width 43 height 18
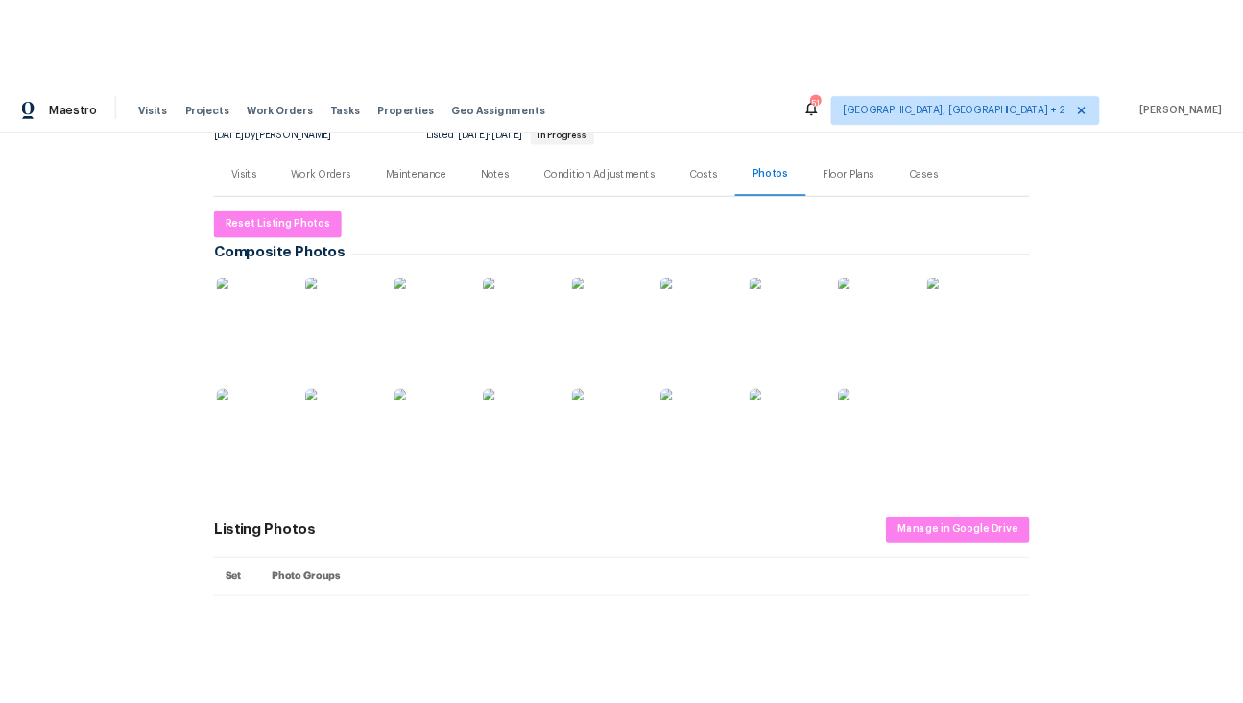
scroll to position [215, 0]
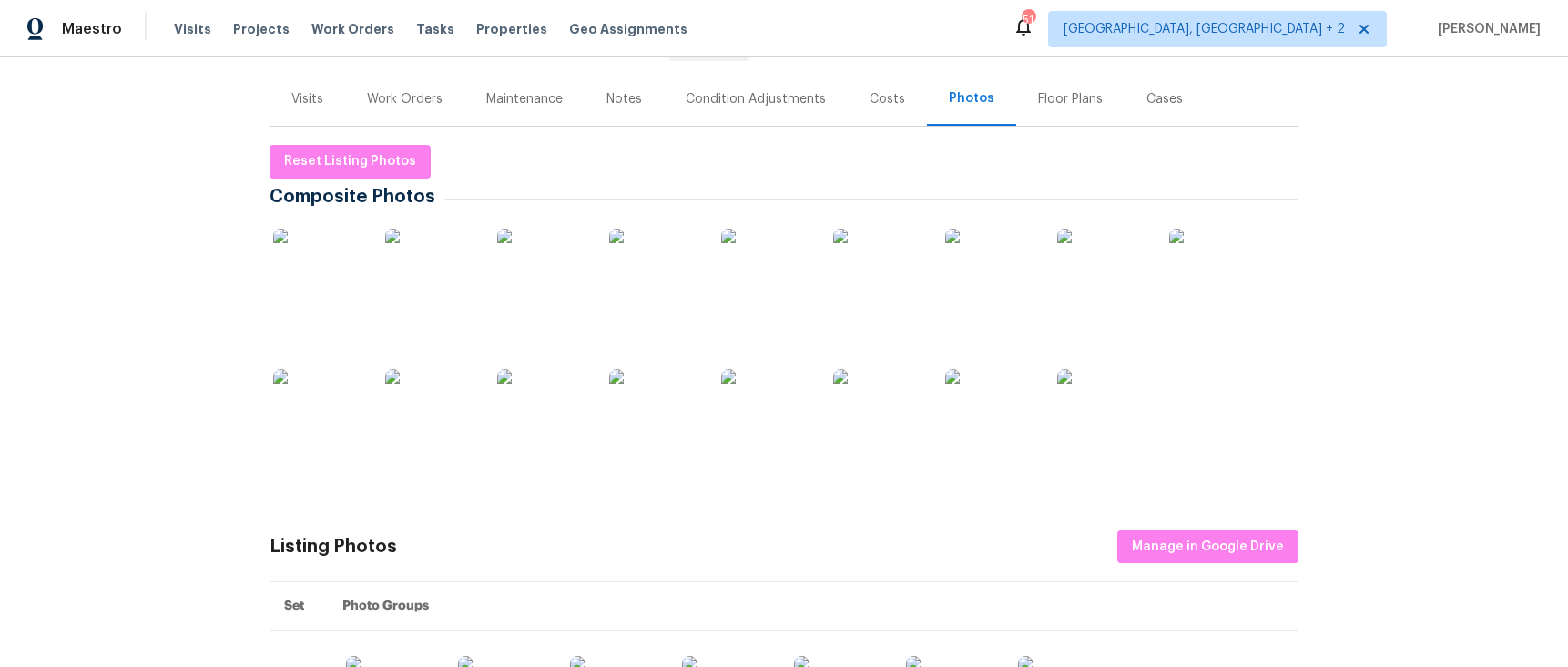
click at [322, 265] on img at bounding box center [319, 274] width 91 height 91
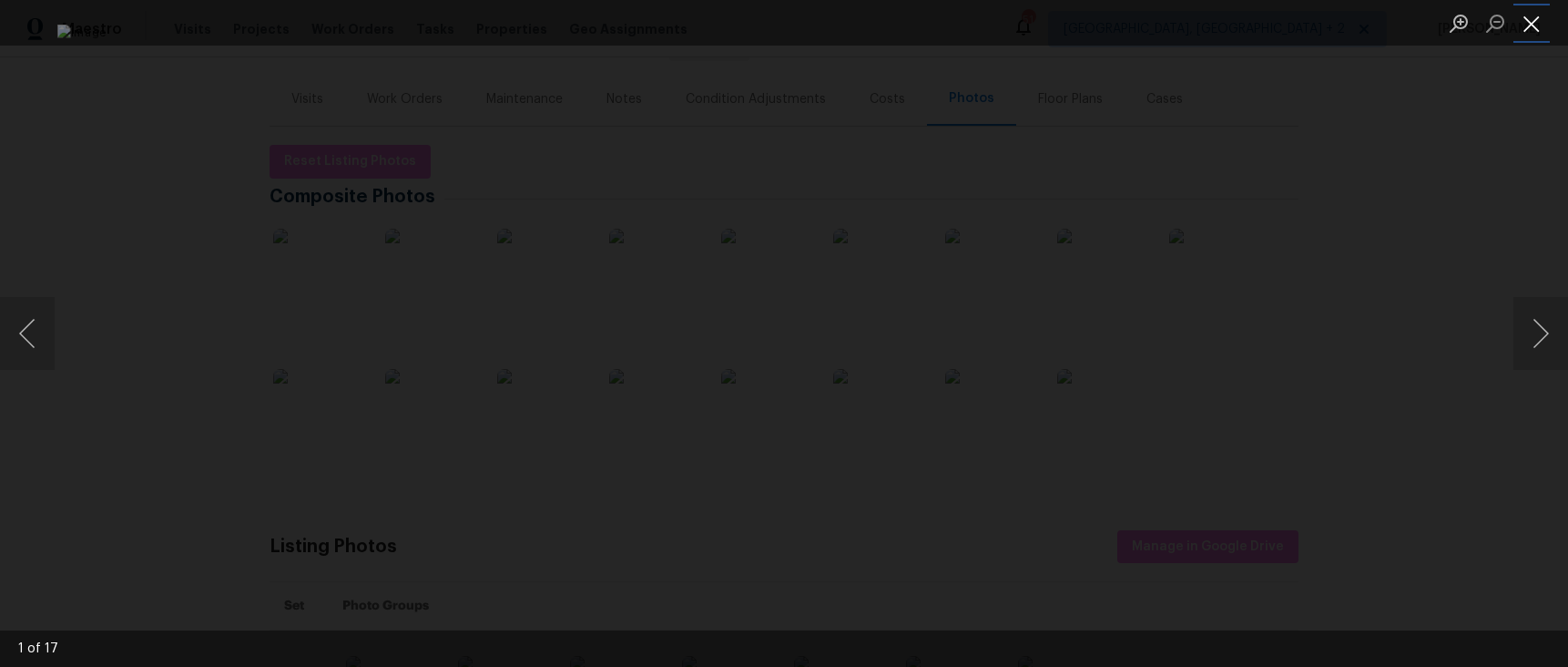
click at [1535, 21] on button "Close lightbox" at bounding box center [1532, 24] width 36 height 32
